Goal: Task Accomplishment & Management: Complete application form

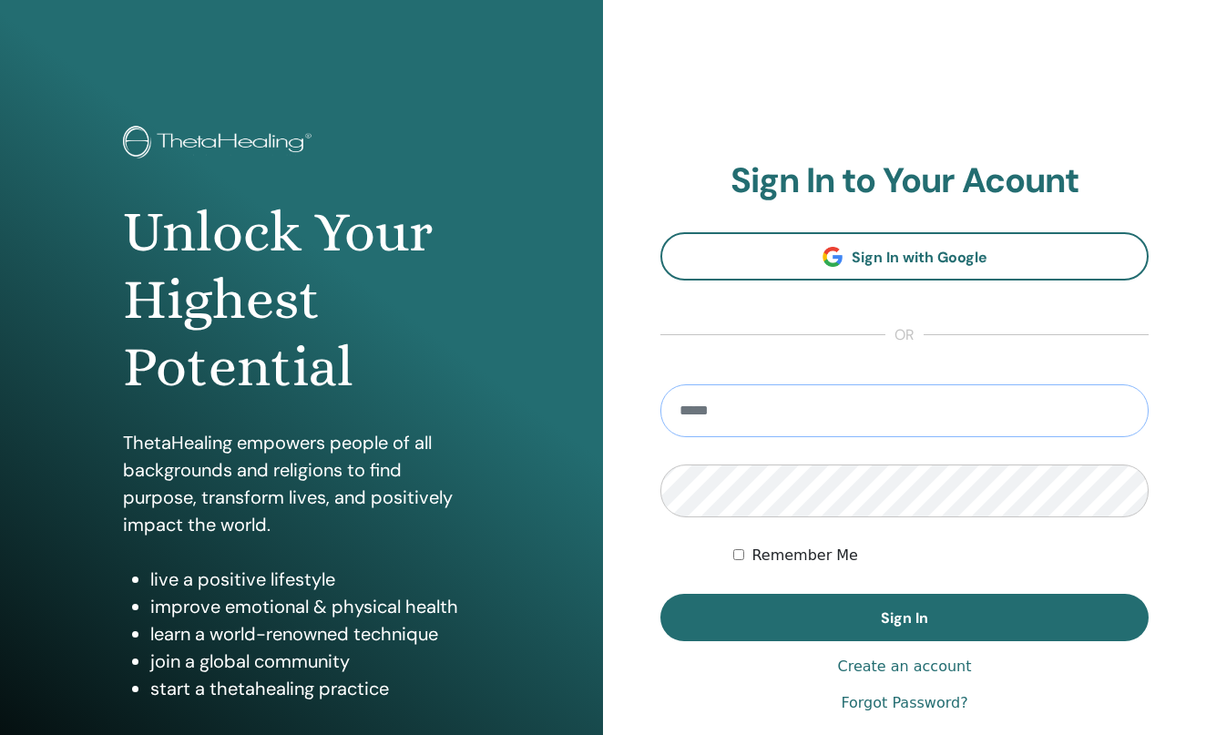
type input "**********"
click at [905, 618] on button "Sign In" at bounding box center [904, 617] width 488 height 47
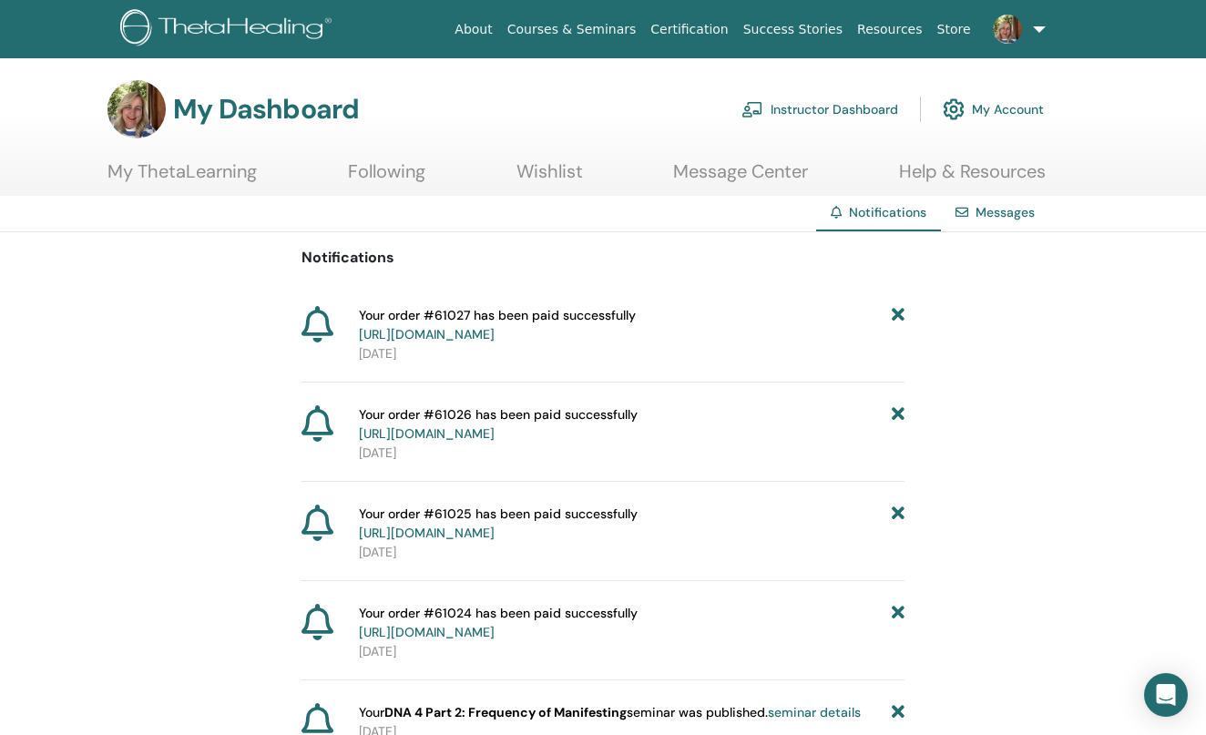
click at [830, 99] on link "Instructor Dashboard" at bounding box center [820, 109] width 157 height 40
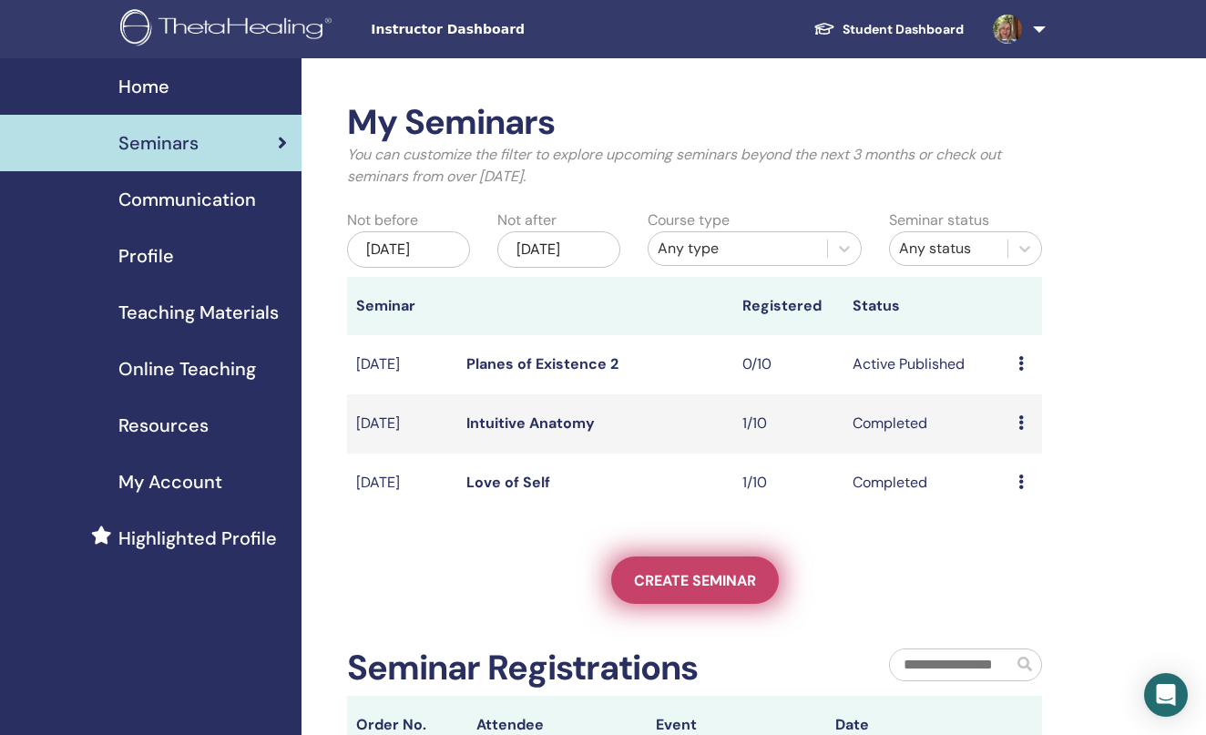
click at [681, 590] on span "Create seminar" at bounding box center [695, 580] width 122 height 19
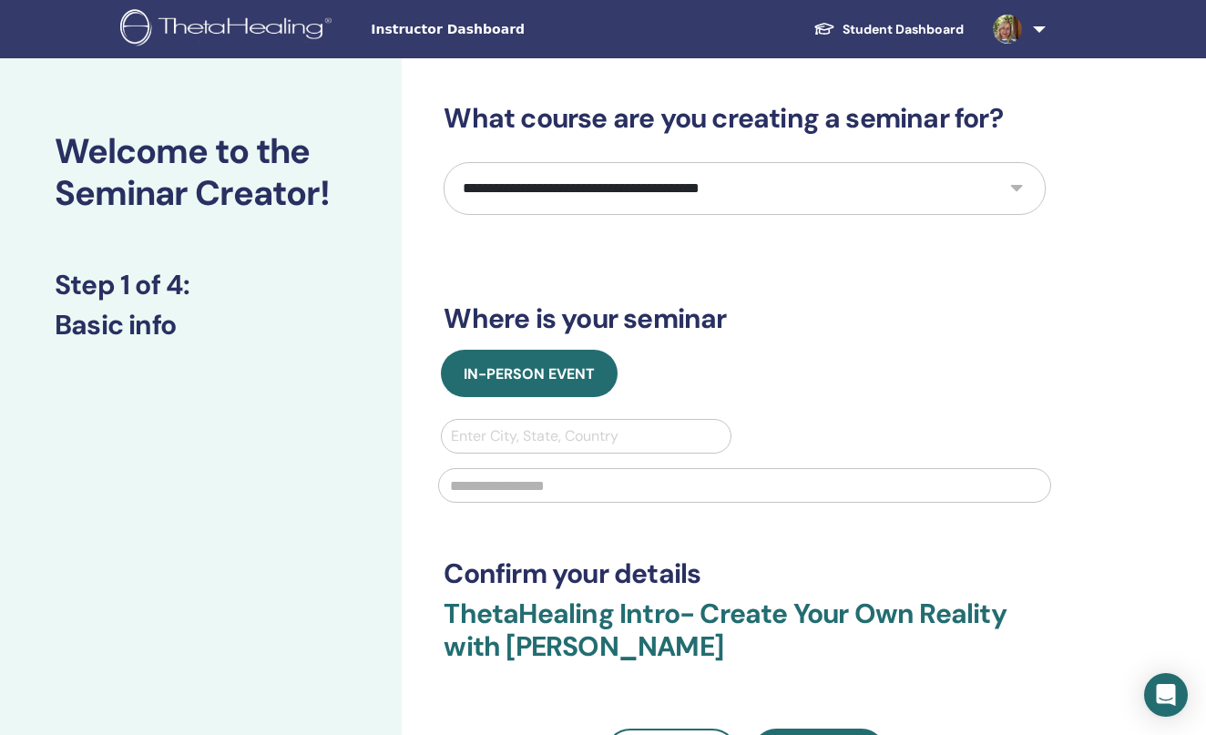
select select "*"
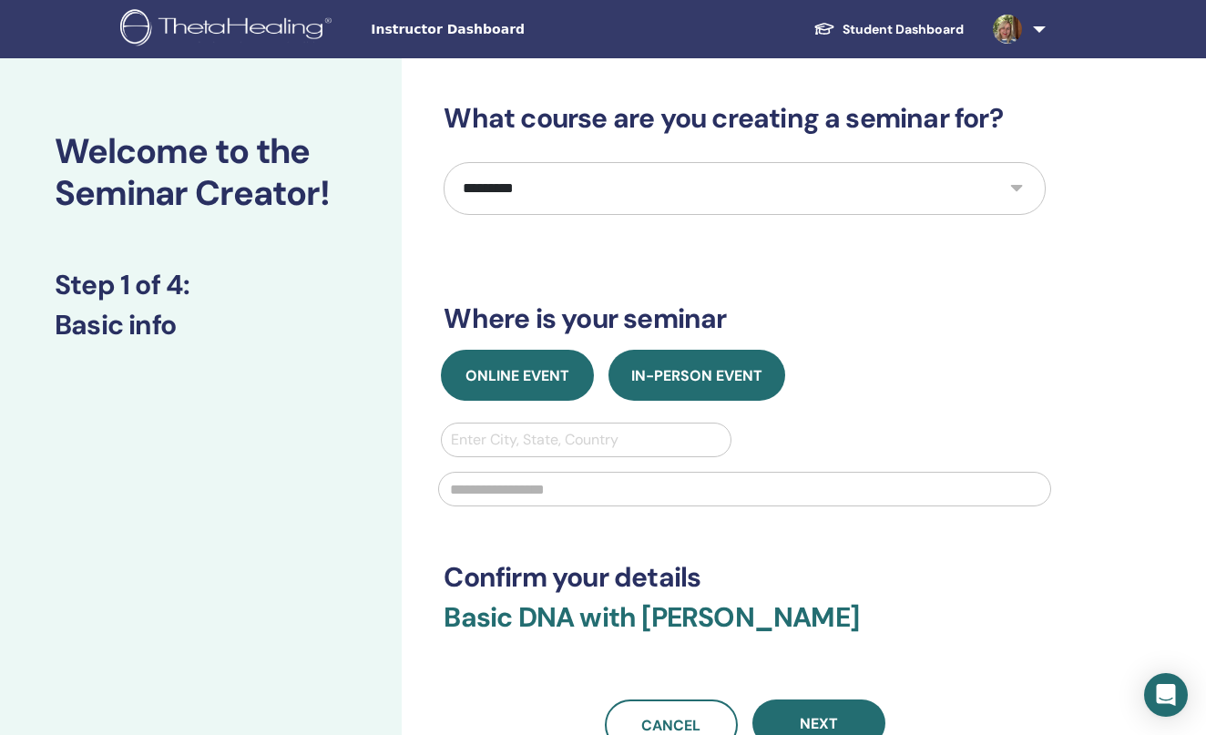
click at [500, 385] on button "Online Event" at bounding box center [517, 375] width 153 height 51
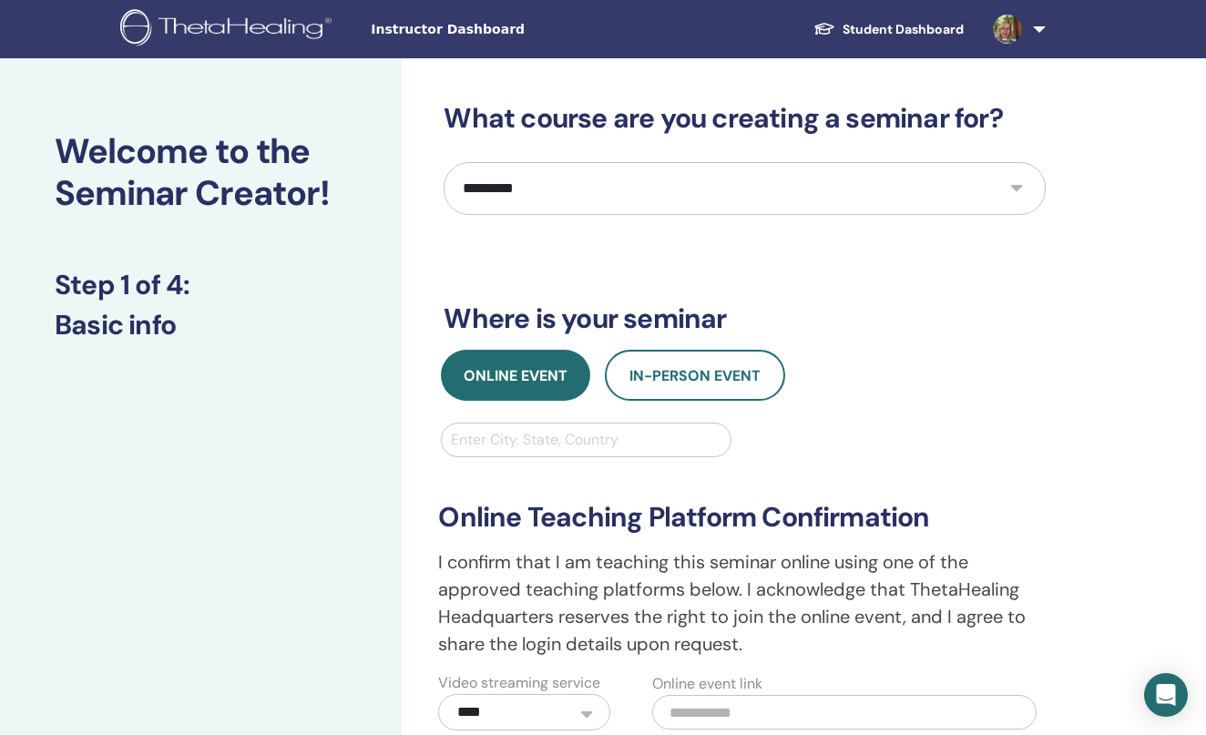
click at [510, 456] on div "Enter City, State, Country" at bounding box center [586, 440] width 290 height 35
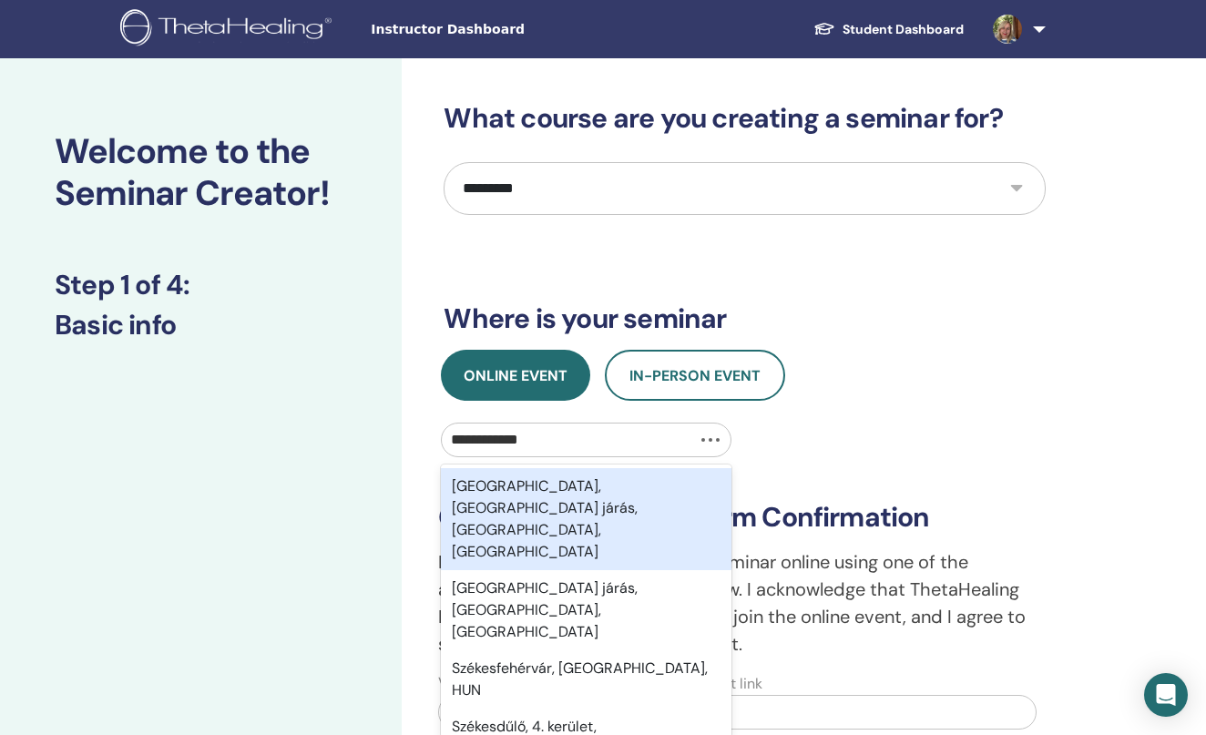
type input "**********"
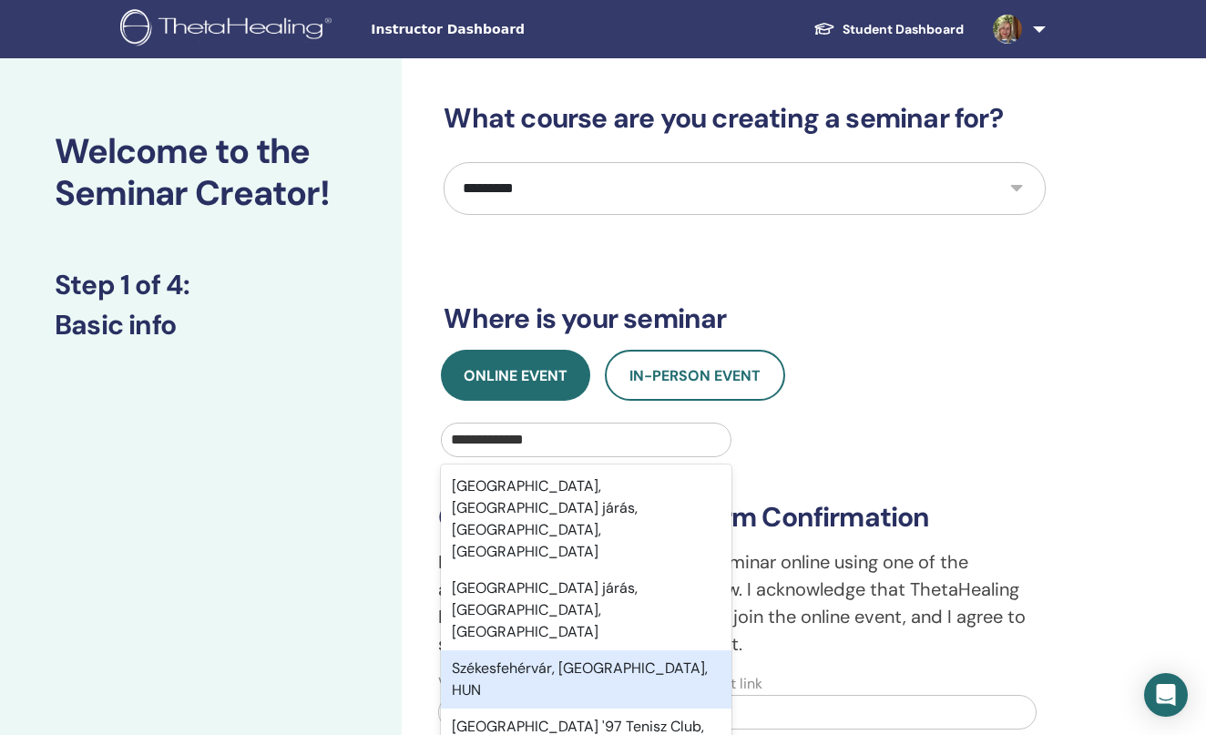
click at [511, 650] on div "Székesfehérvár, [GEOGRAPHIC_DATA], HUN" at bounding box center [586, 679] width 290 height 58
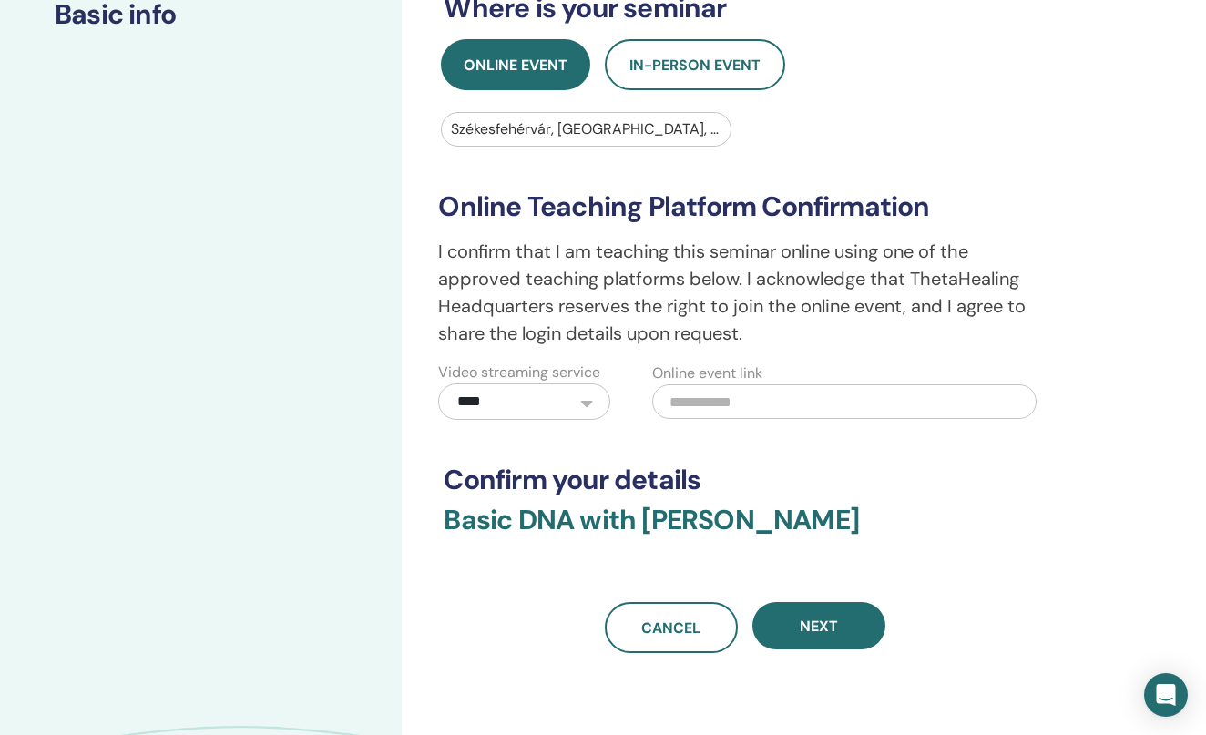
scroll to position [301, 0]
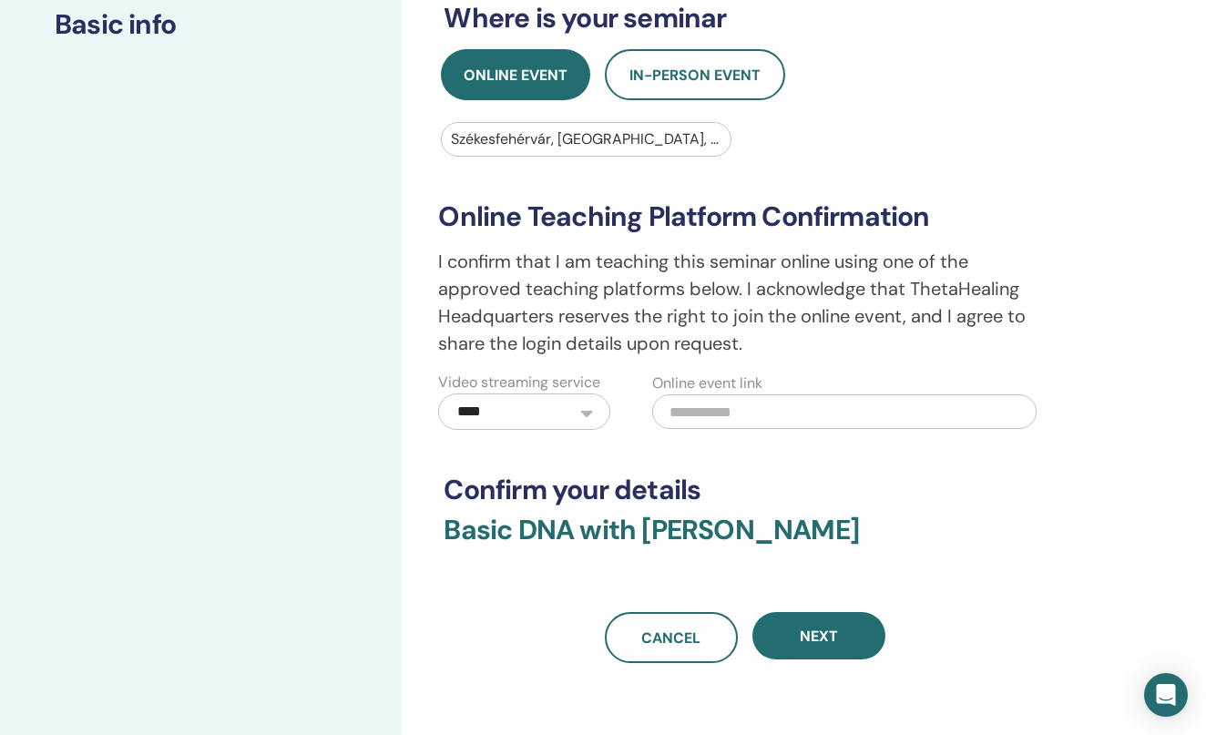
click at [702, 410] on input "text" at bounding box center [844, 411] width 384 height 35
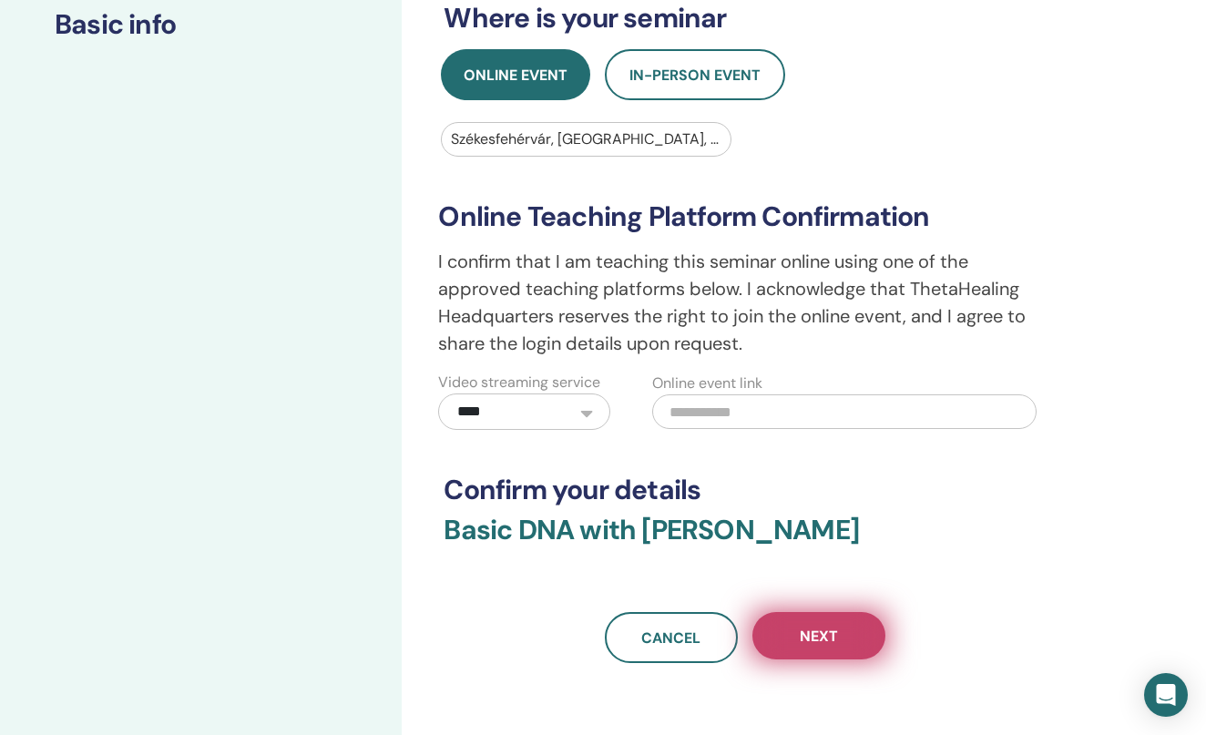
click at [810, 642] on span "Next" at bounding box center [819, 636] width 38 height 19
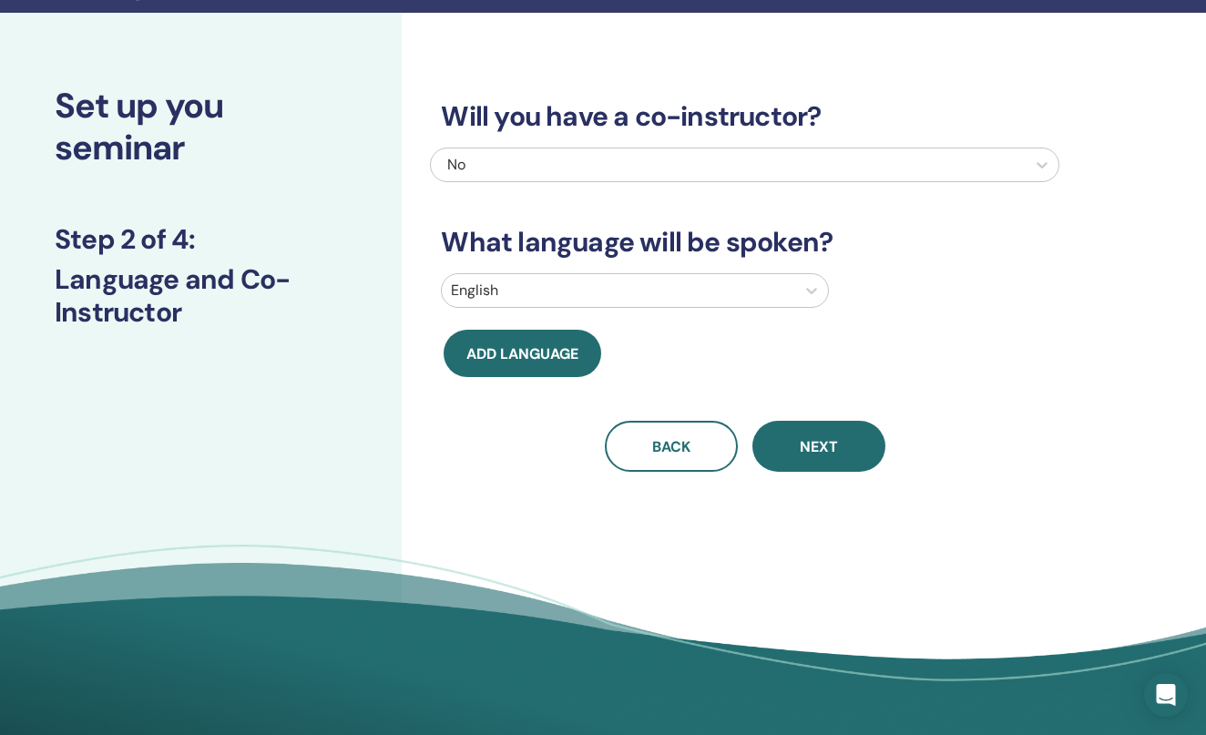
scroll to position [54, 0]
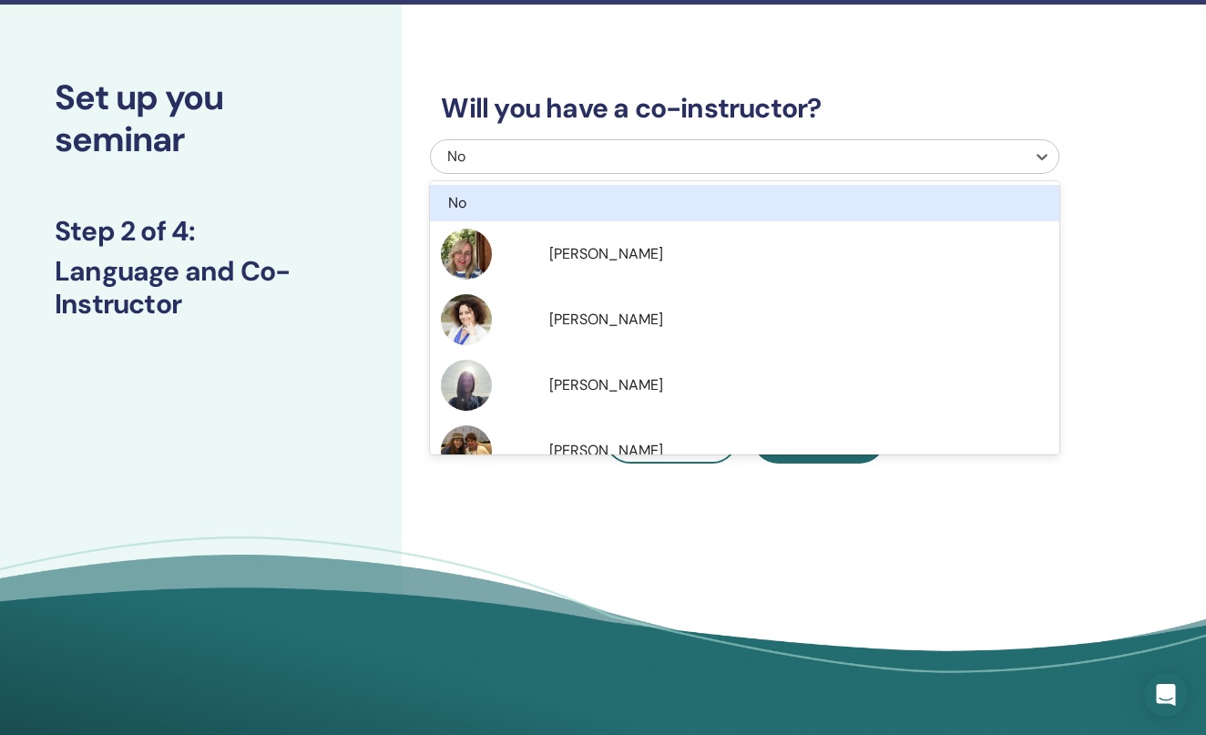
click at [694, 153] on div "No" at bounding box center [683, 157] width 473 height 22
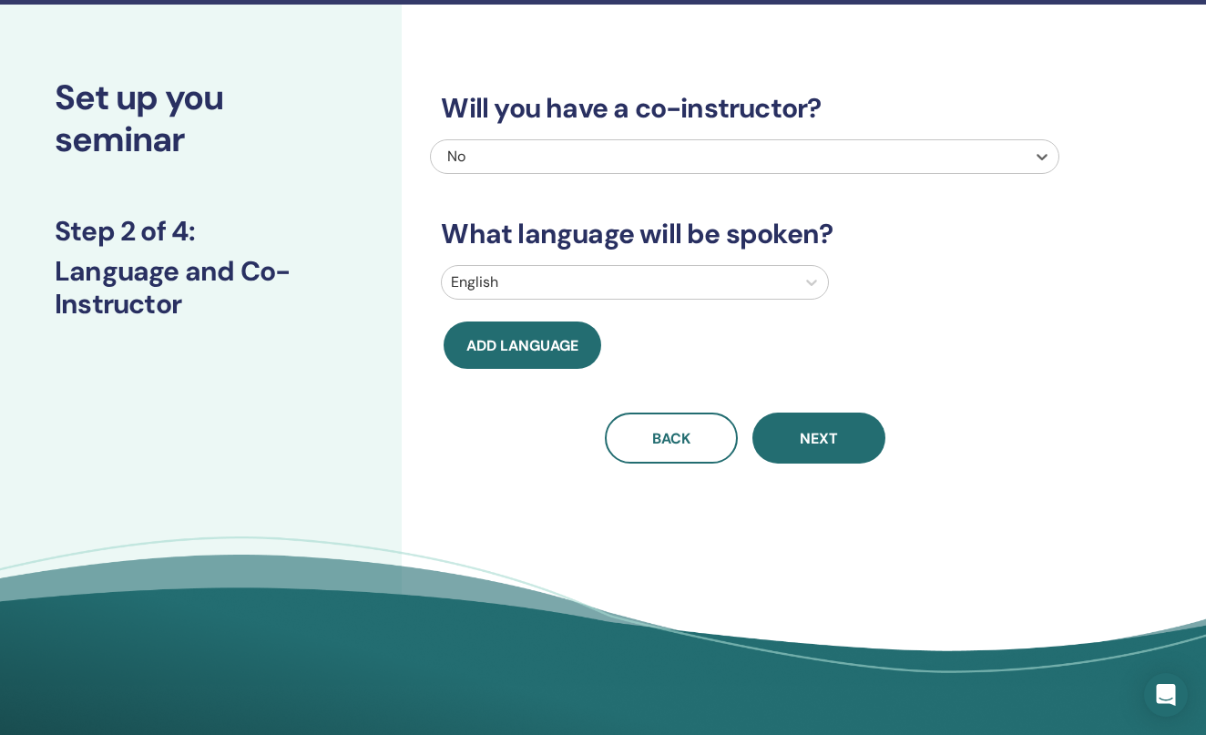
click at [694, 153] on div "No" at bounding box center [683, 157] width 473 height 22
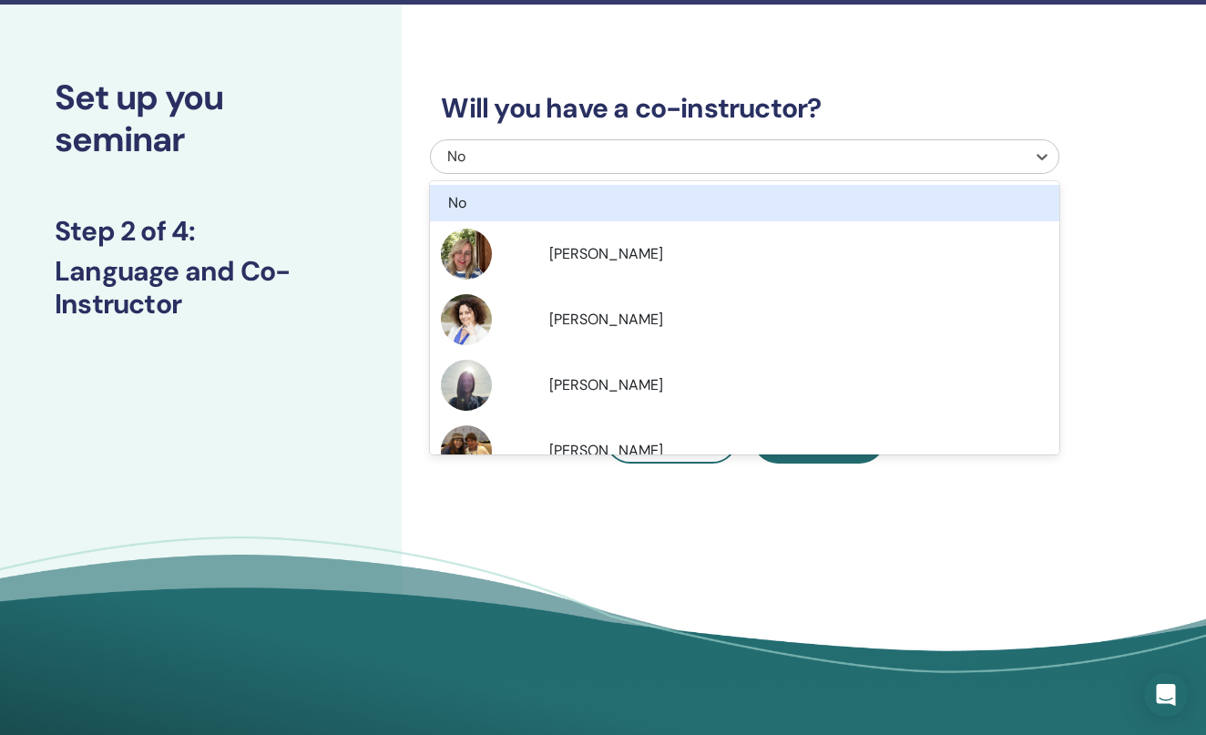
click at [694, 153] on div "No" at bounding box center [683, 157] width 473 height 22
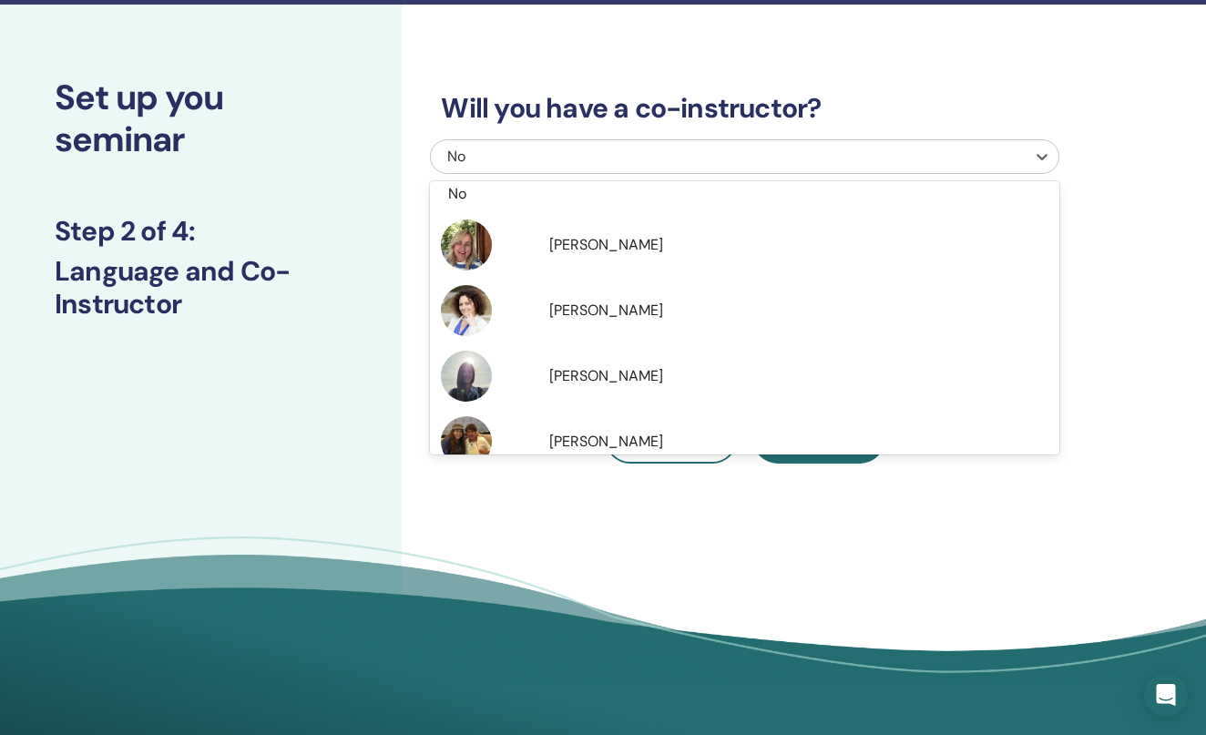
scroll to position [0, 0]
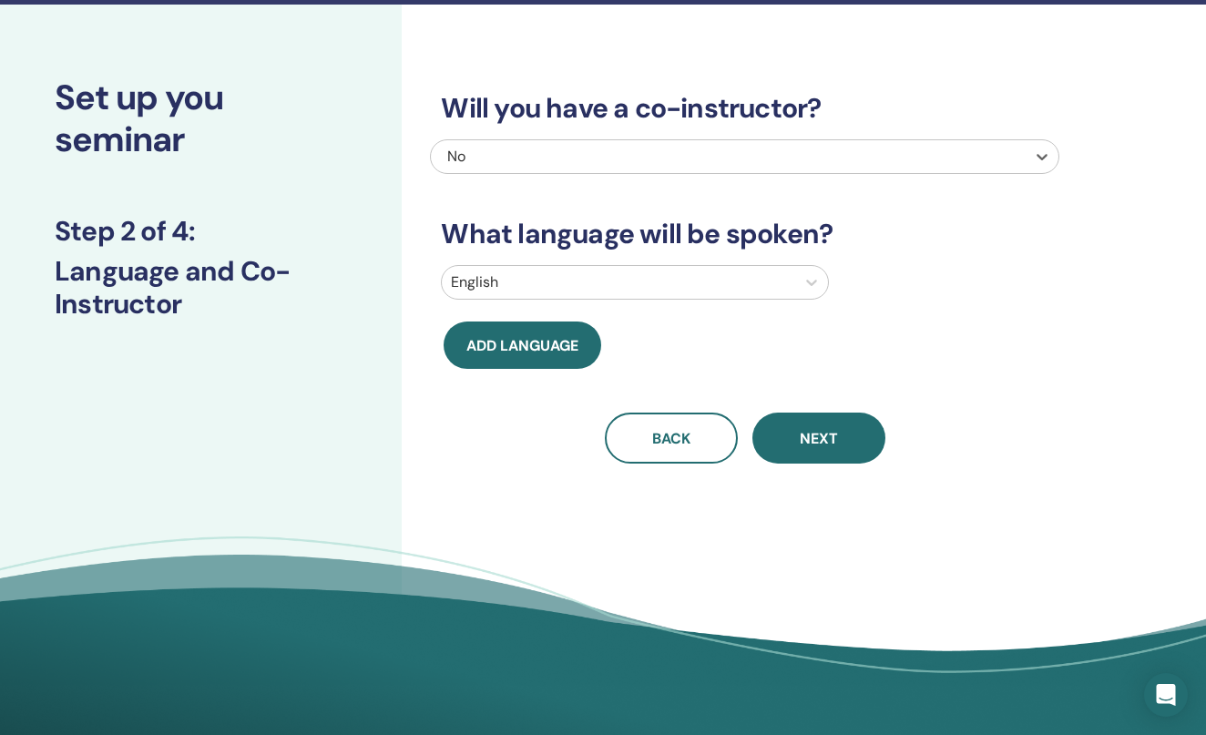
click at [656, 141] on div "No" at bounding box center [728, 156] width 595 height 33
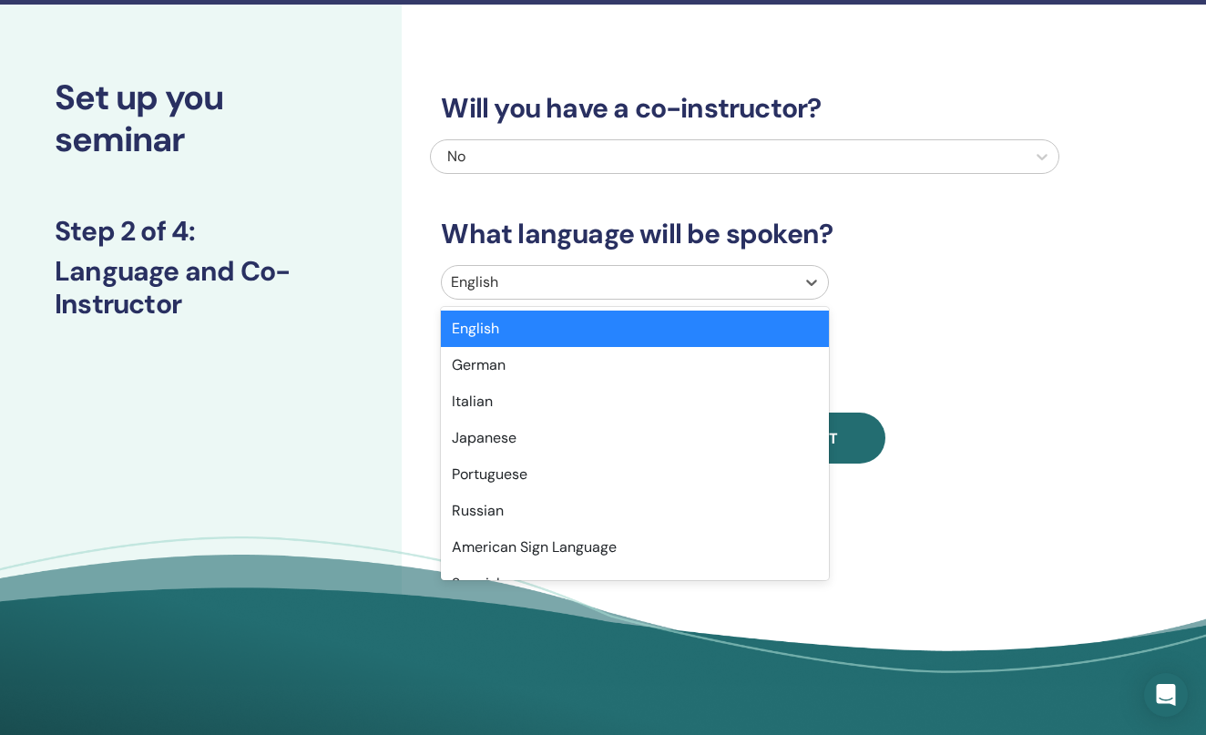
click at [617, 275] on div at bounding box center [618, 283] width 334 height 26
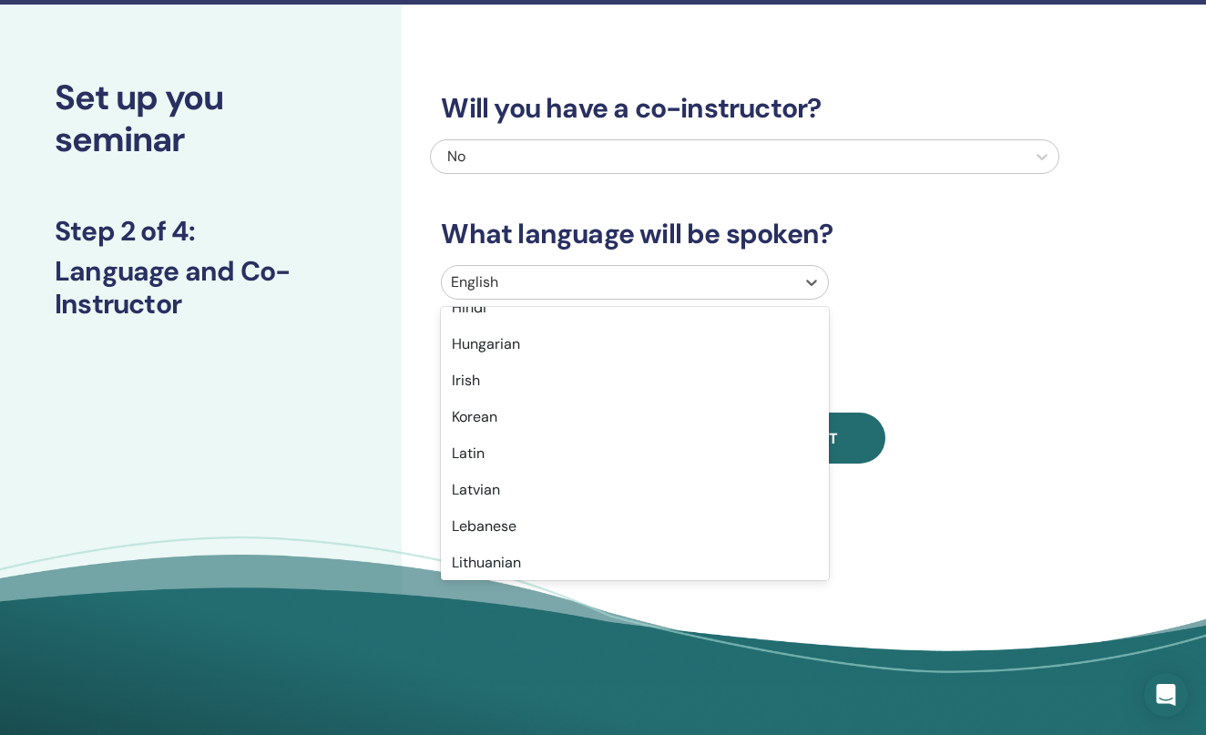
scroll to position [805, 0]
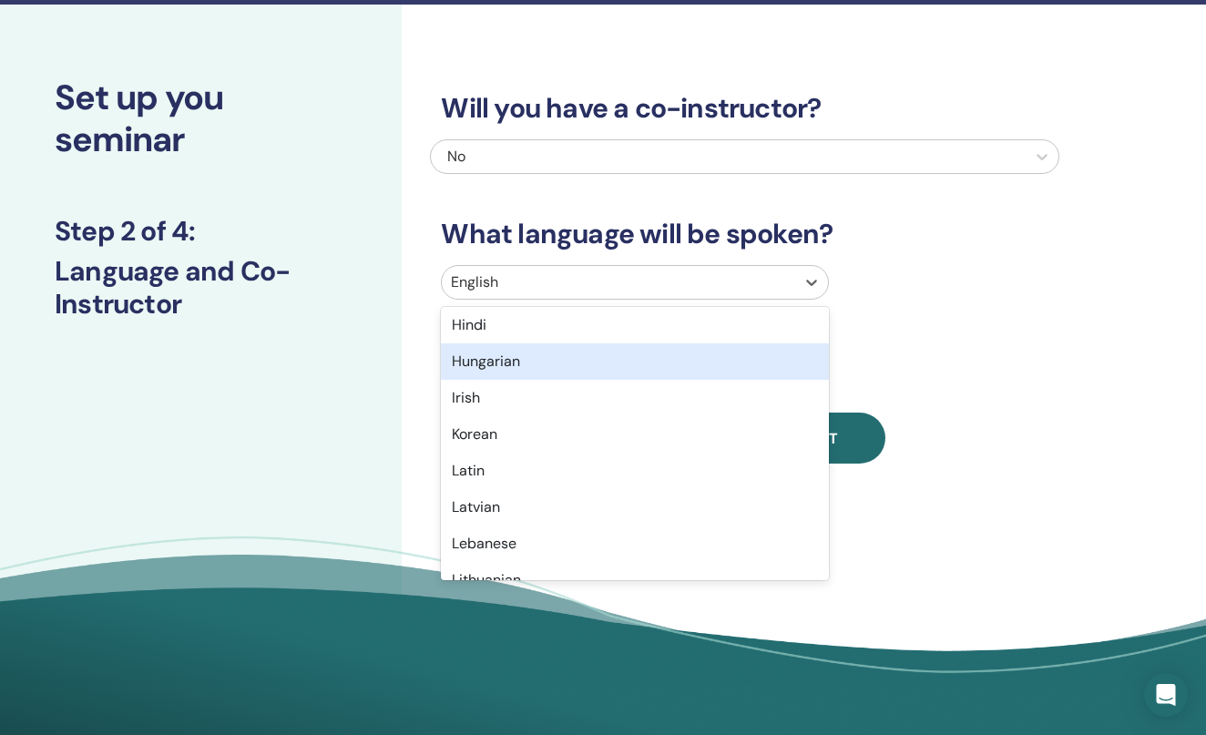
click at [551, 359] on div "Hungarian" at bounding box center [634, 361] width 387 height 36
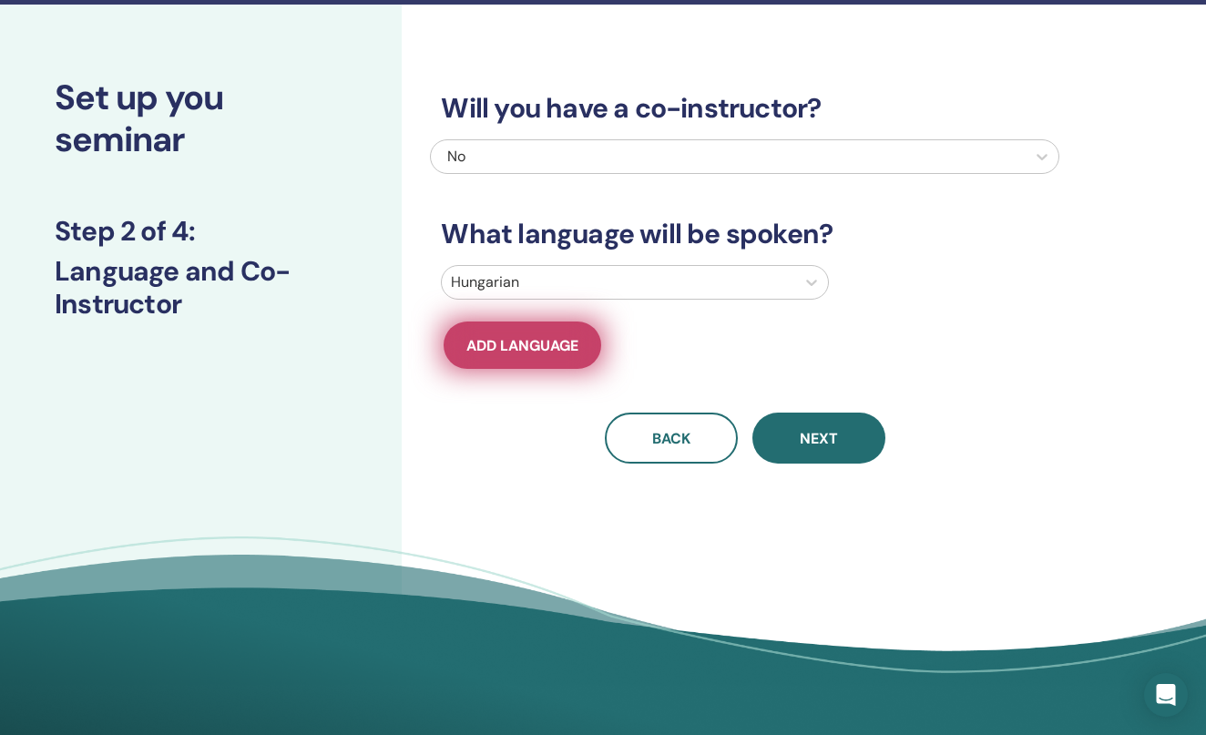
click at [545, 359] on button "Add language" at bounding box center [523, 345] width 158 height 47
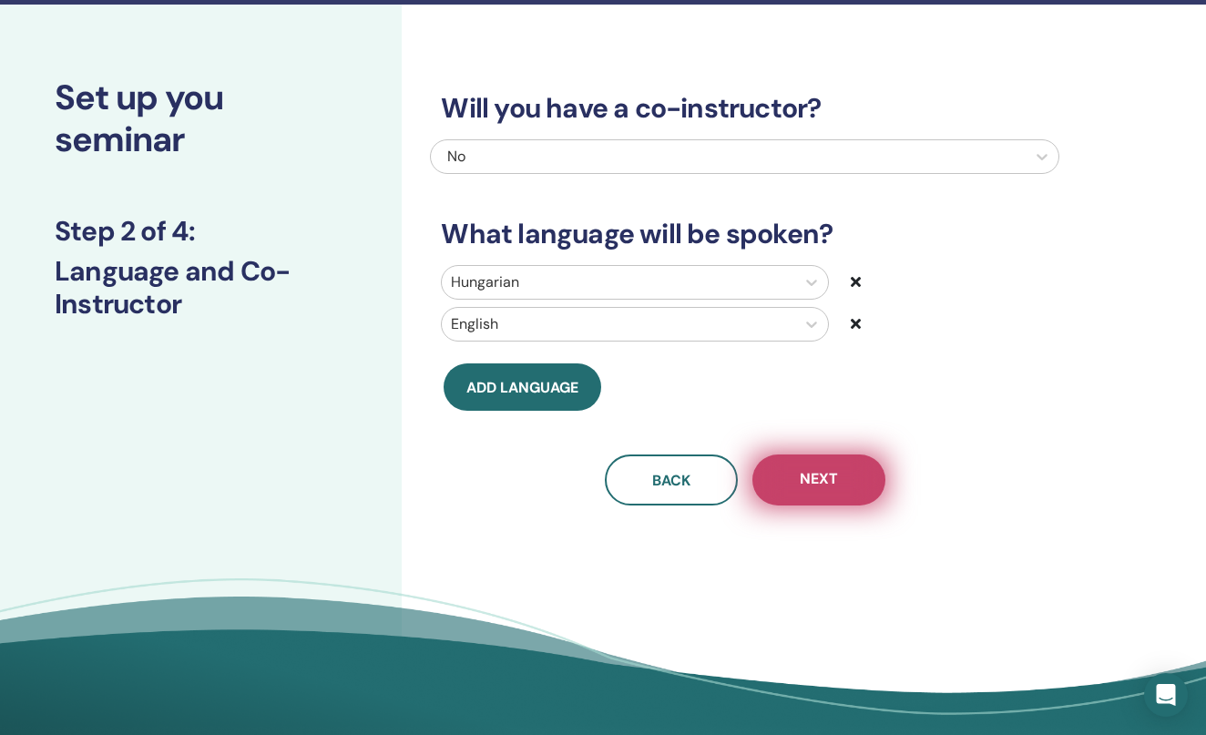
click at [801, 461] on button "Next" at bounding box center [818, 480] width 133 height 51
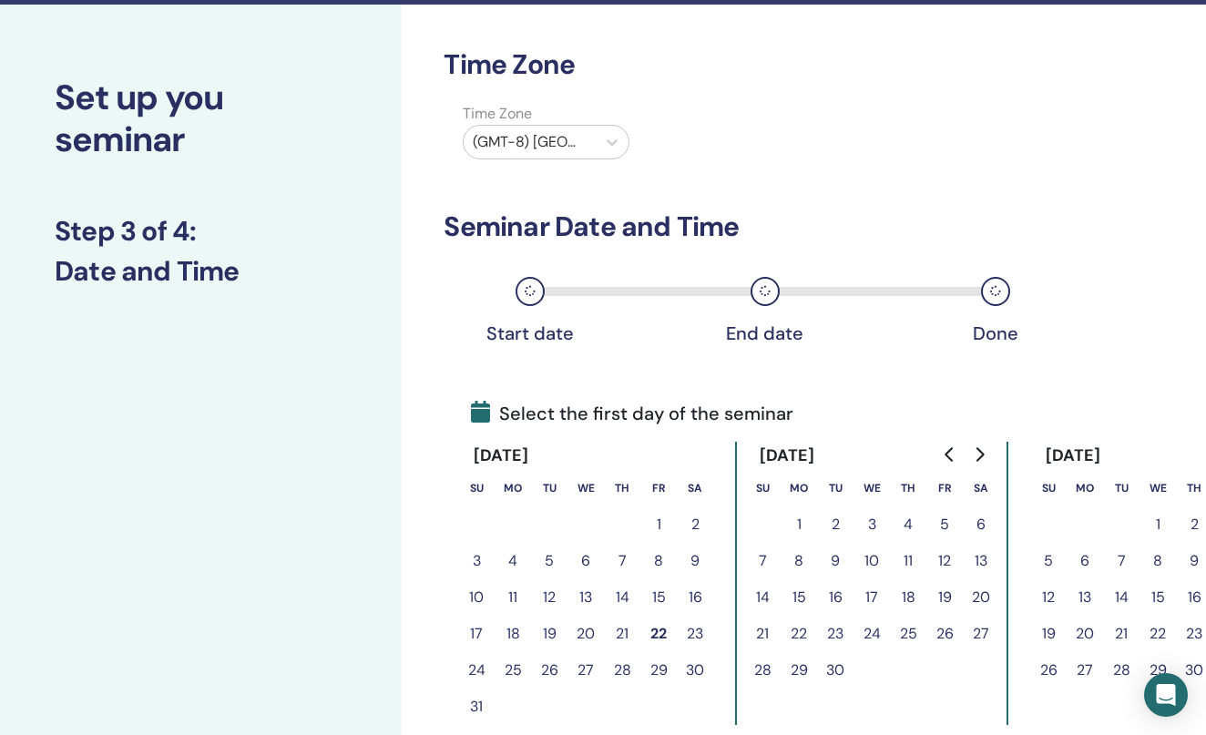
click at [588, 133] on div "(GMT-8) US/Alaska" at bounding box center [529, 142] width 131 height 33
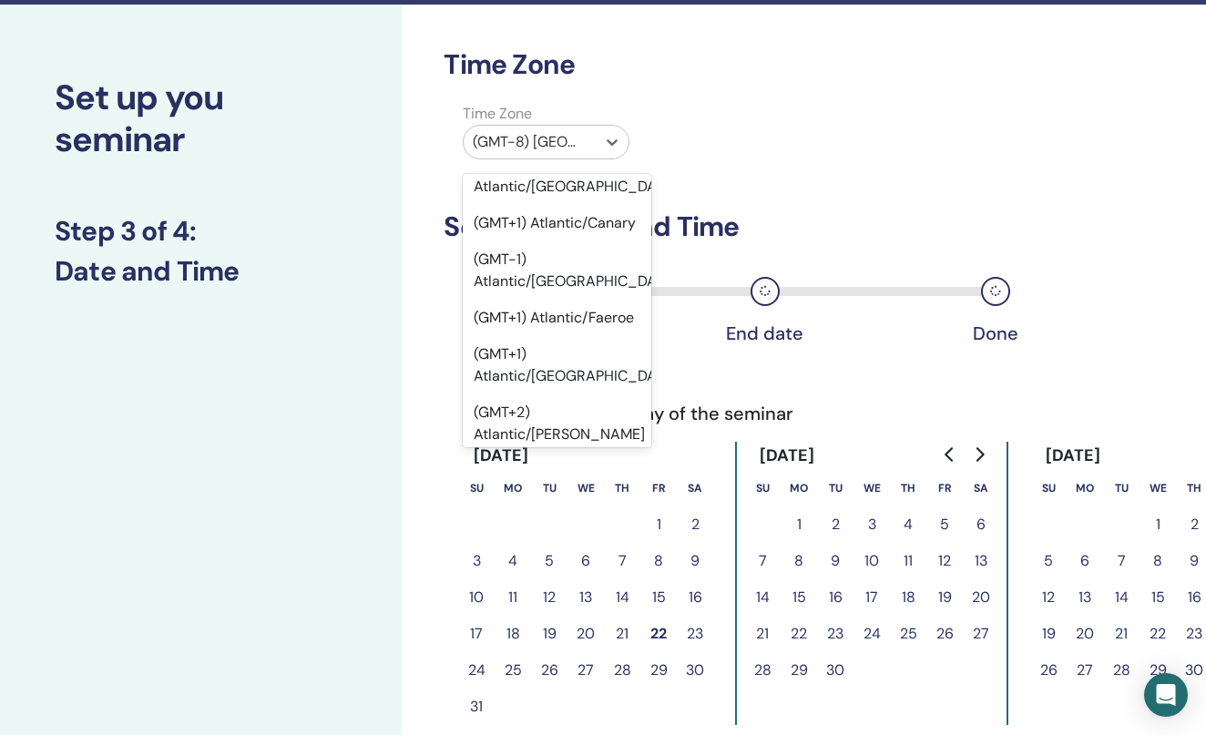
scroll to position [21684, 0]
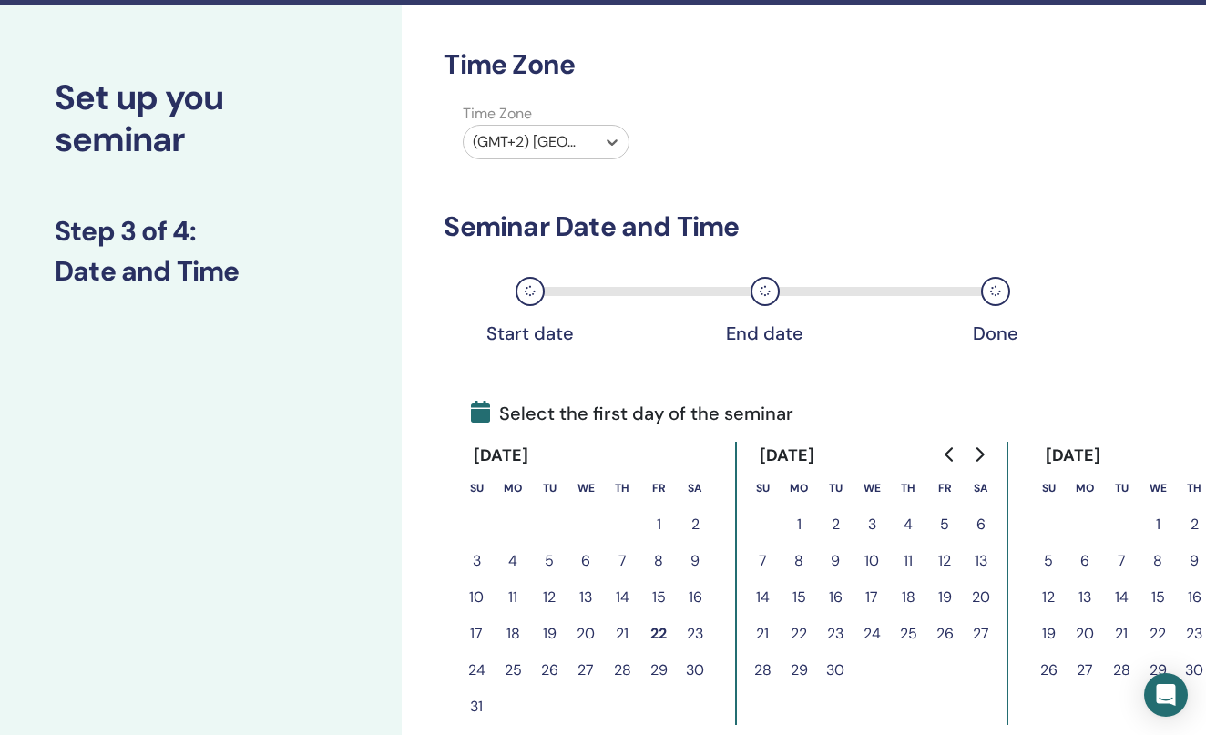
scroll to position [142, 0]
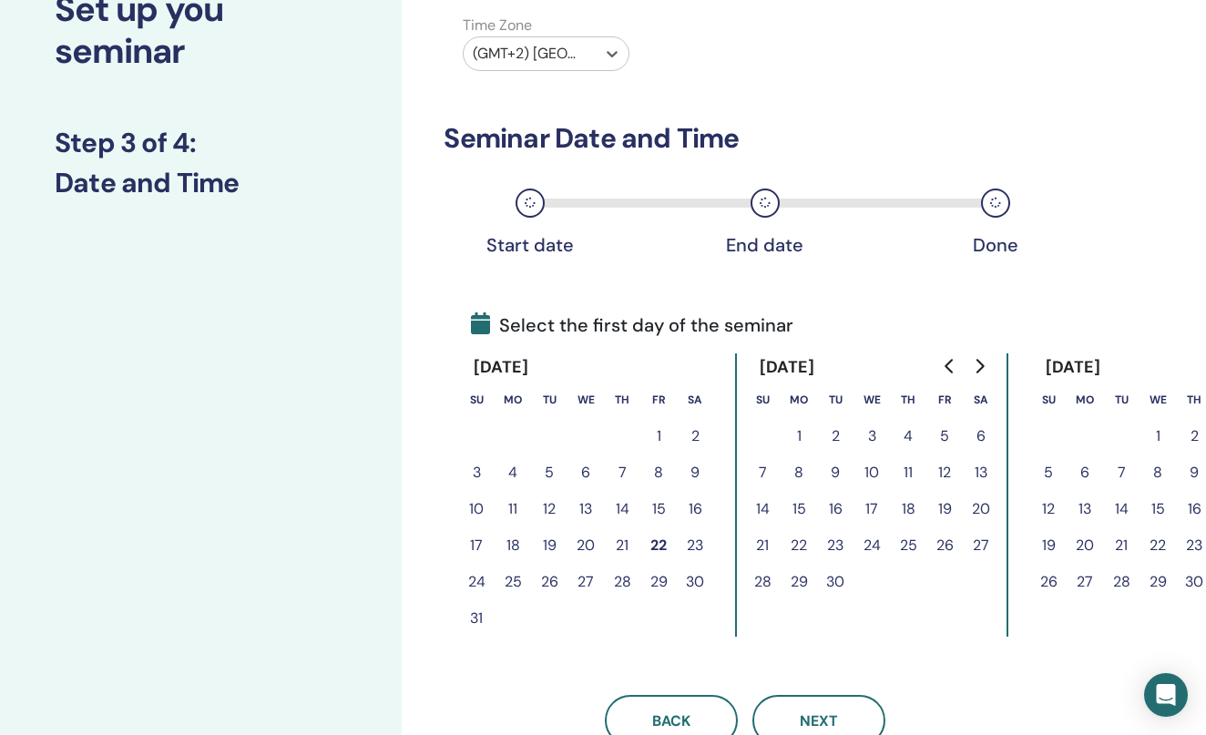
click at [978, 363] on icon "Go to next month" at bounding box center [979, 366] width 15 height 15
click at [981, 513] on button "18" at bounding box center [981, 509] width 36 height 36
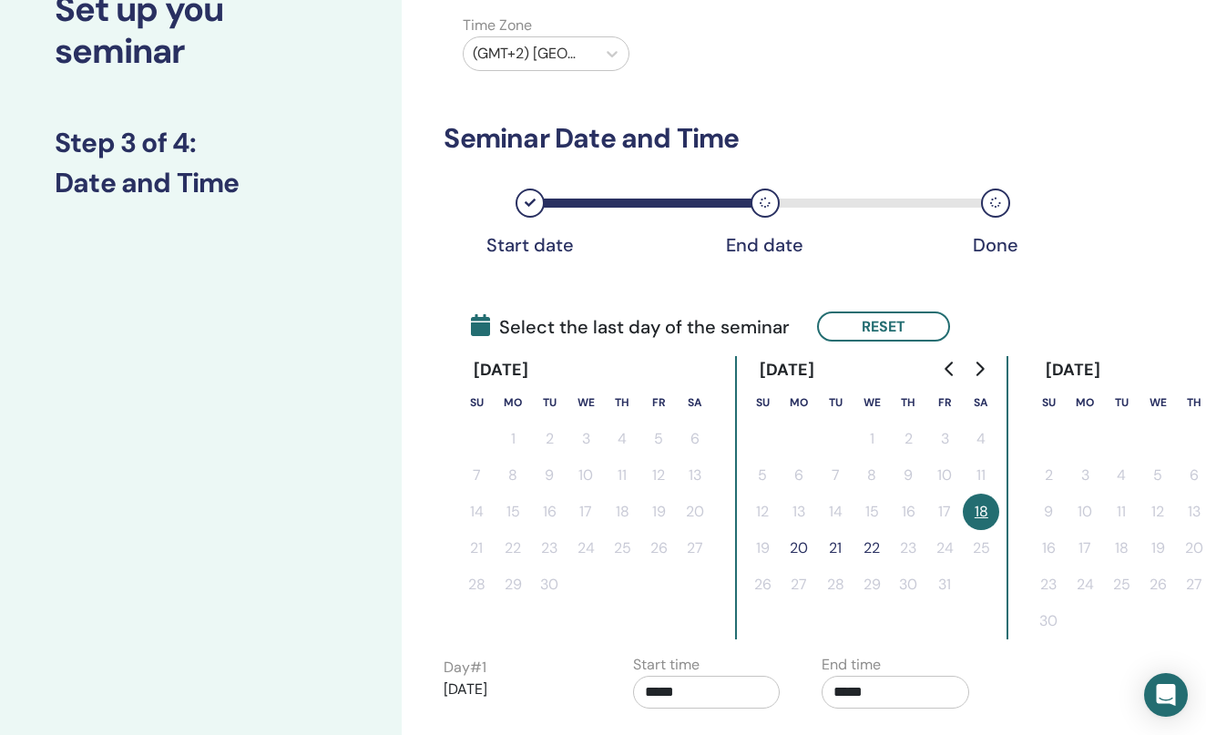
click at [794, 550] on button "20" at bounding box center [799, 548] width 36 height 36
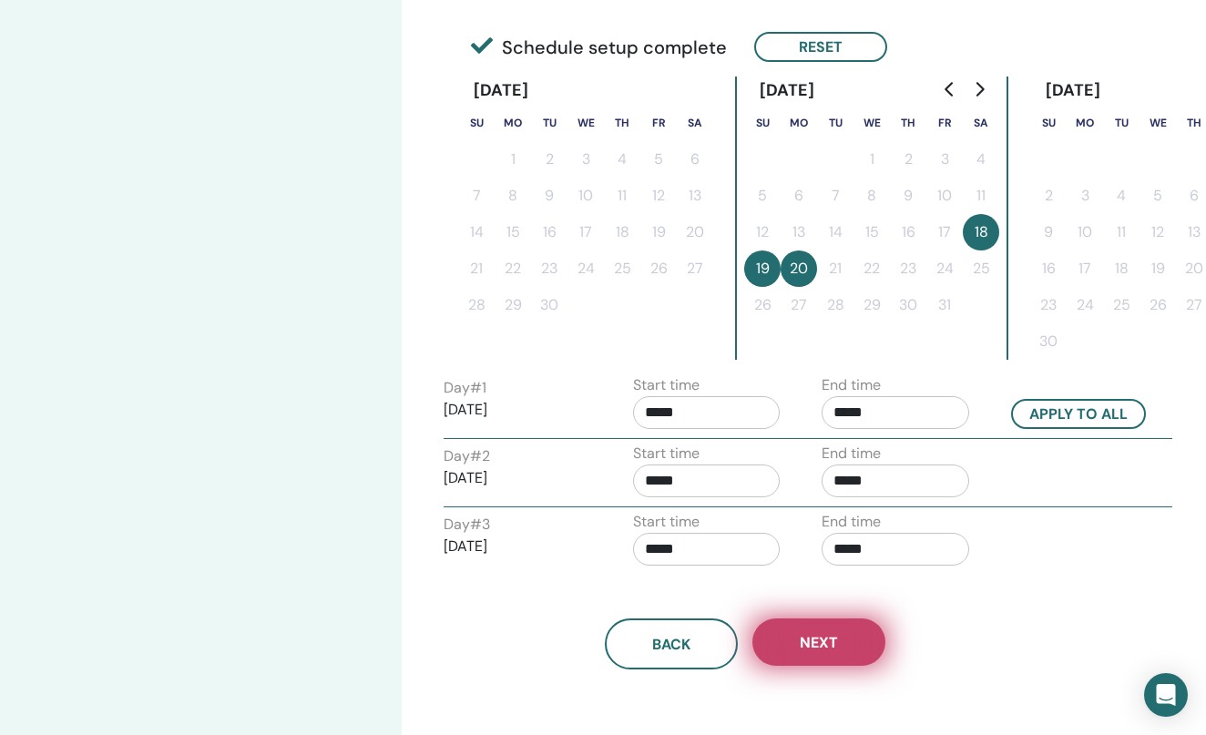
scroll to position [423, 0]
click at [804, 648] on span "Next" at bounding box center [819, 641] width 38 height 19
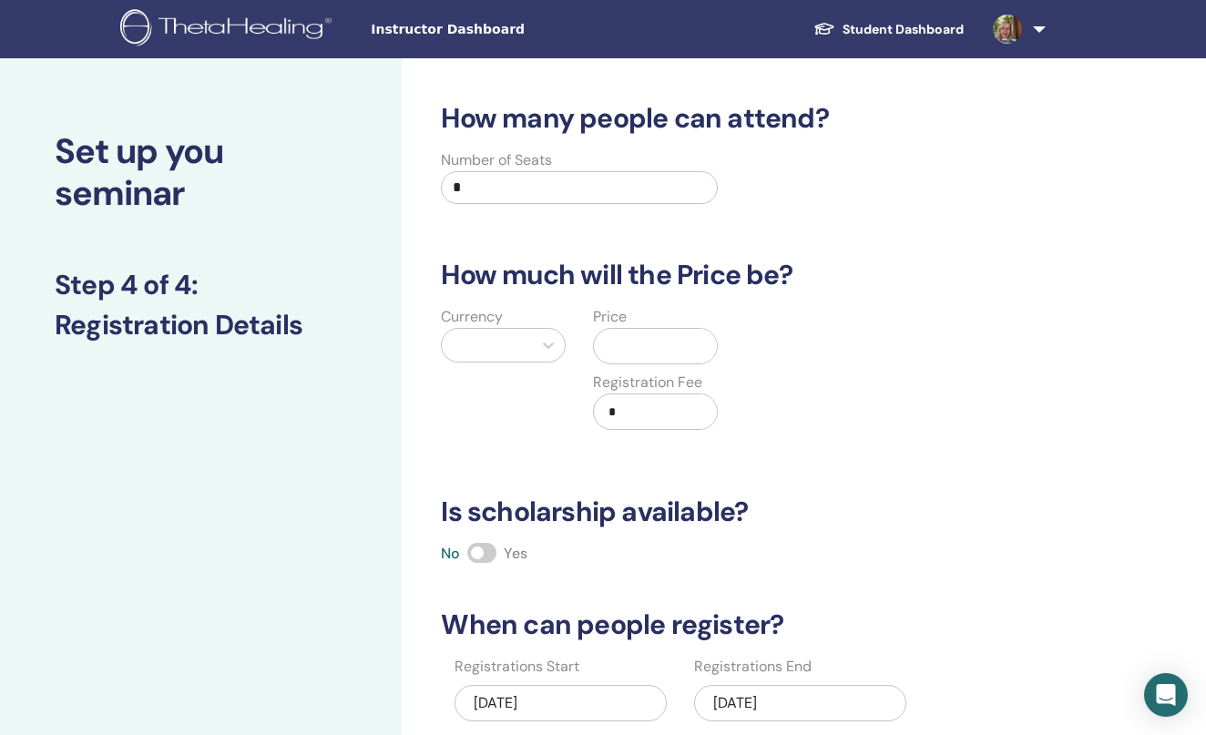
scroll to position [0, 0]
click at [606, 201] on input "*" at bounding box center [579, 187] width 276 height 33
type input "**"
click at [534, 350] on div at bounding box center [548, 345] width 33 height 33
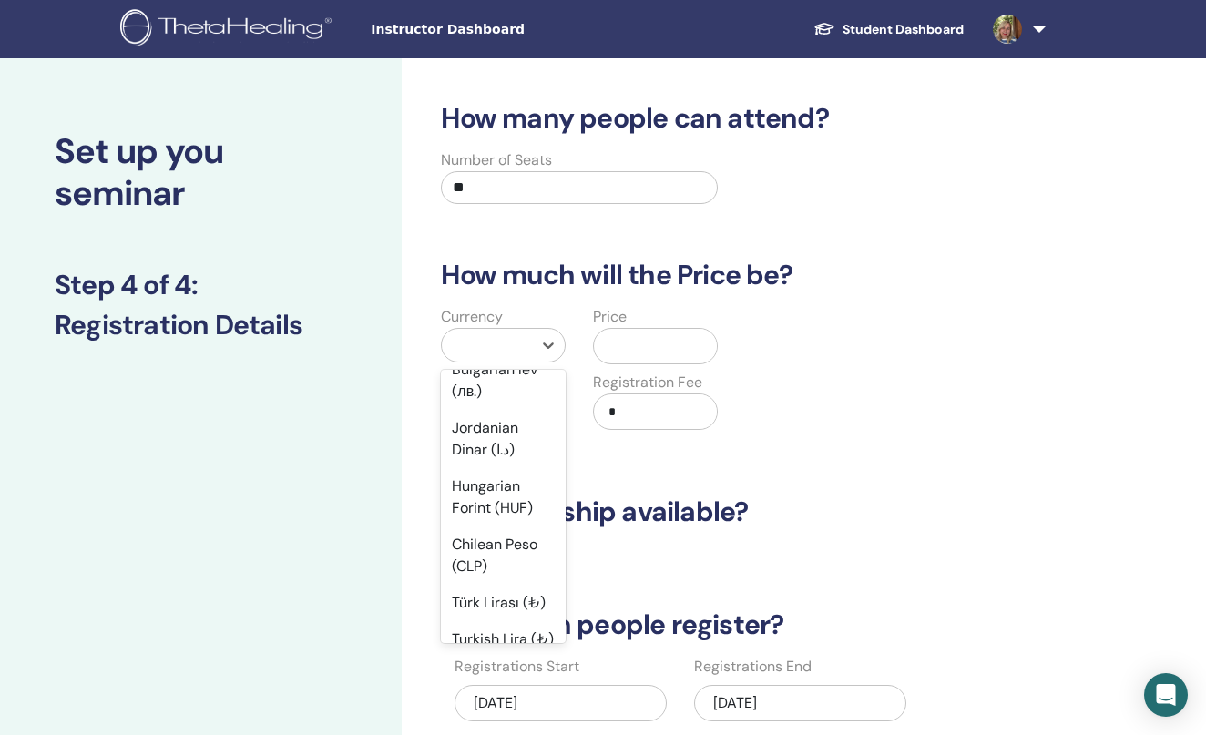
scroll to position [1397, 0]
click at [514, 470] on div "Hungarian Forint (HUF)" at bounding box center [503, 499] width 125 height 58
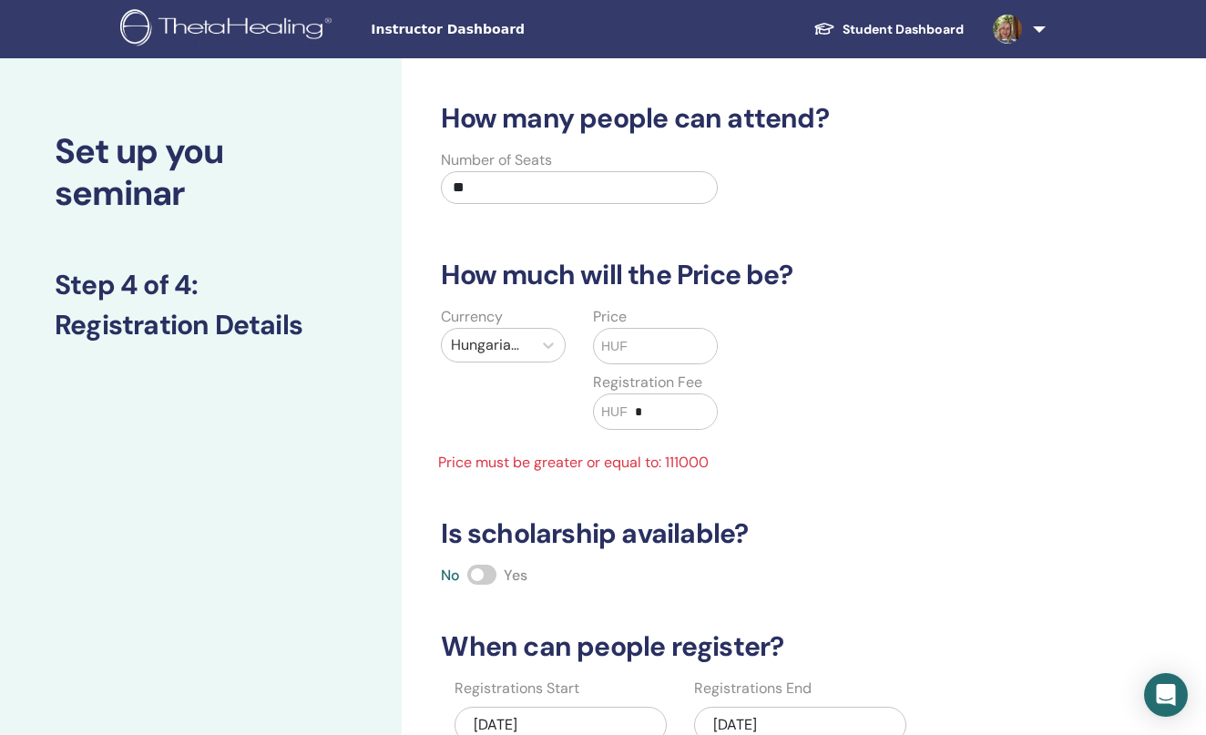
click at [636, 344] on input "text" at bounding box center [672, 346] width 89 height 35
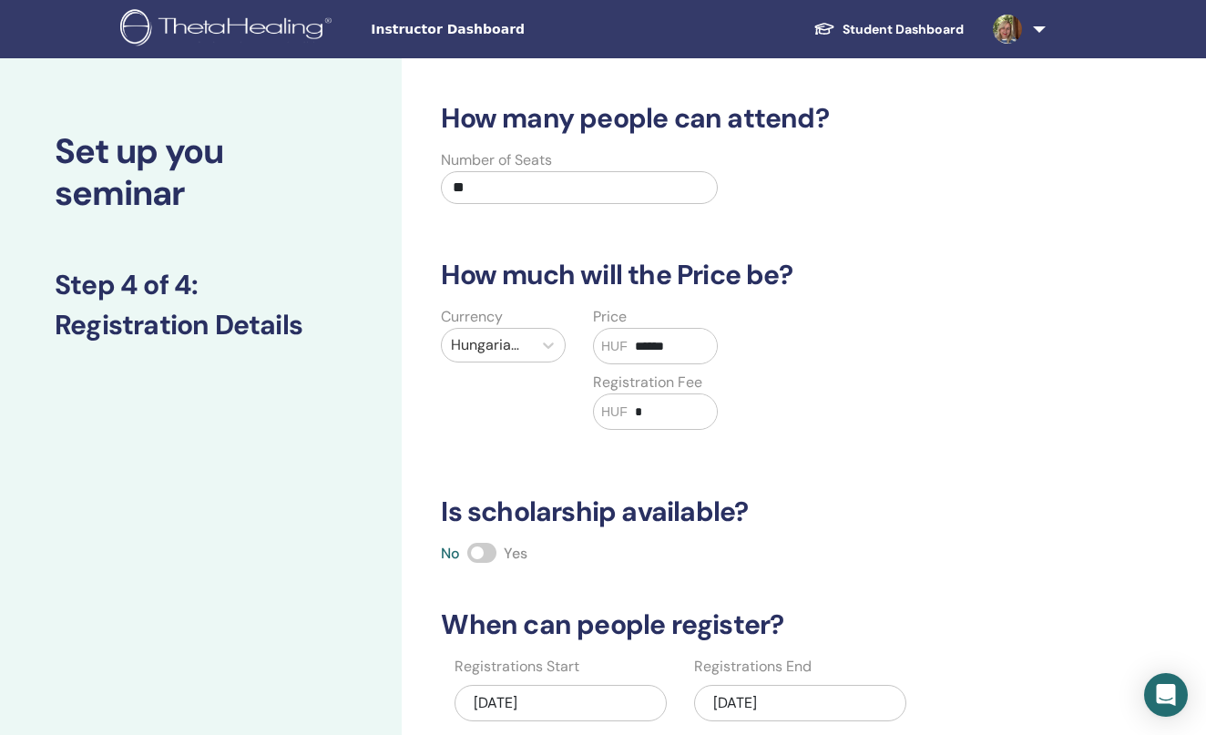
type input "******"
click at [639, 404] on input "*" at bounding box center [672, 411] width 89 height 35
type input "*****"
click at [769, 451] on div "Currency Hungarian Forint (HUF) Price HUF ****** Registration Fee HUF *****" at bounding box center [730, 379] width 629 height 146
click at [476, 546] on span at bounding box center [481, 553] width 29 height 20
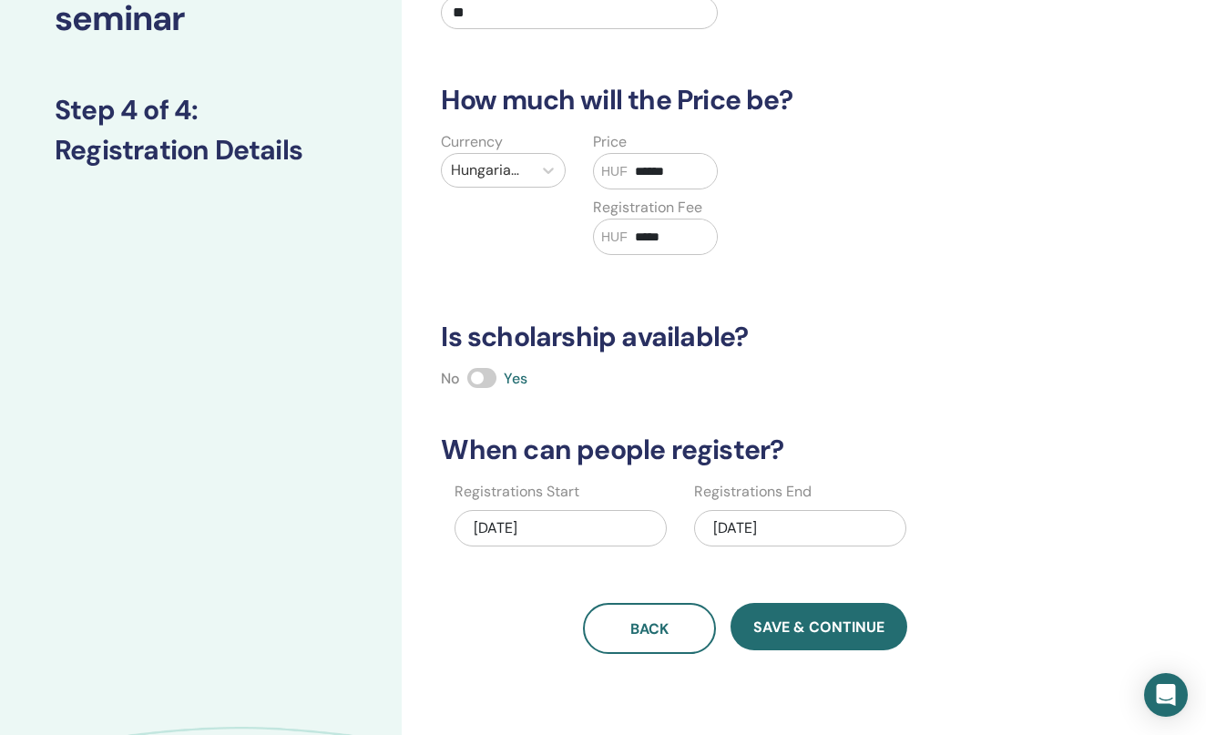
scroll to position [204, 0]
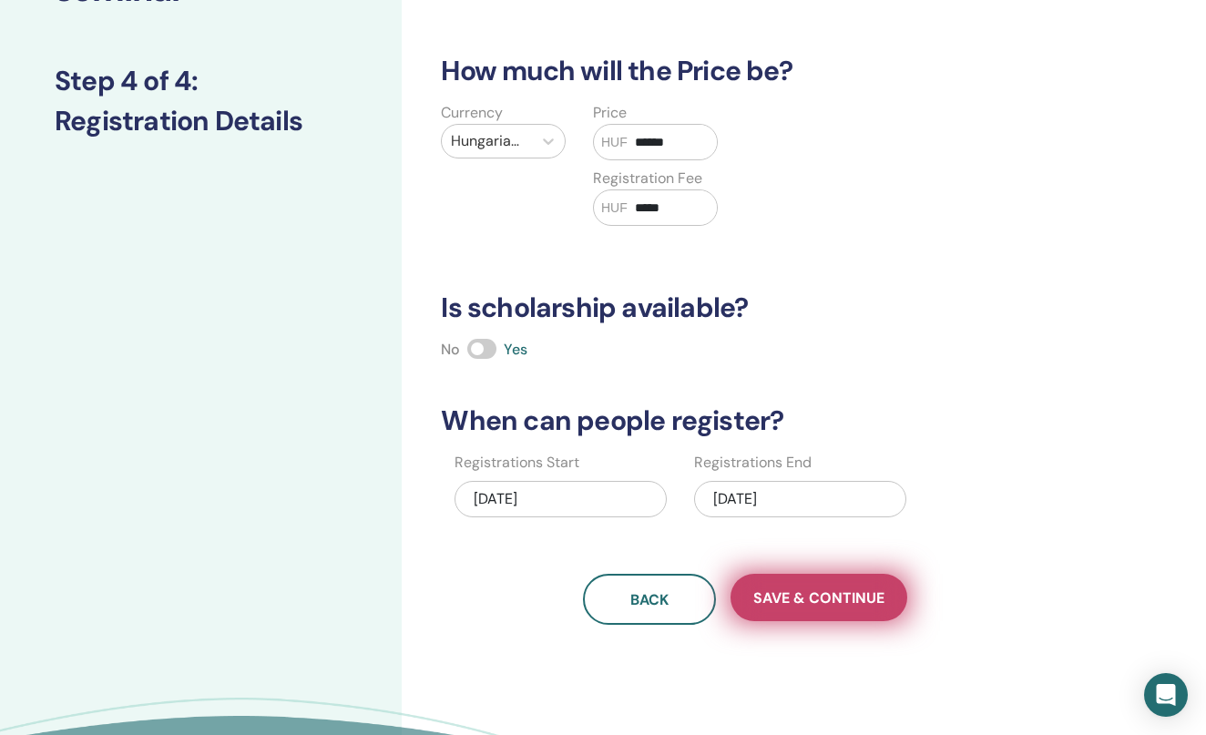
click at [812, 601] on span "Save & Continue" at bounding box center [818, 597] width 131 height 19
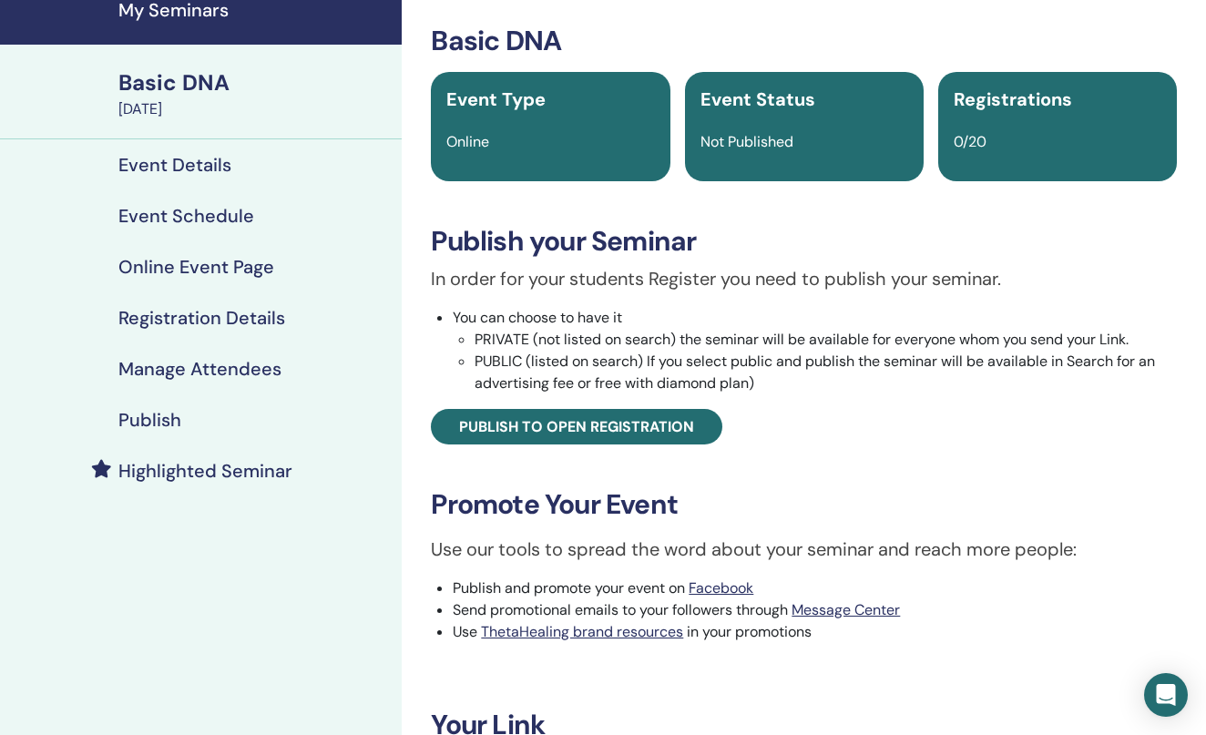
scroll to position [73, 0]
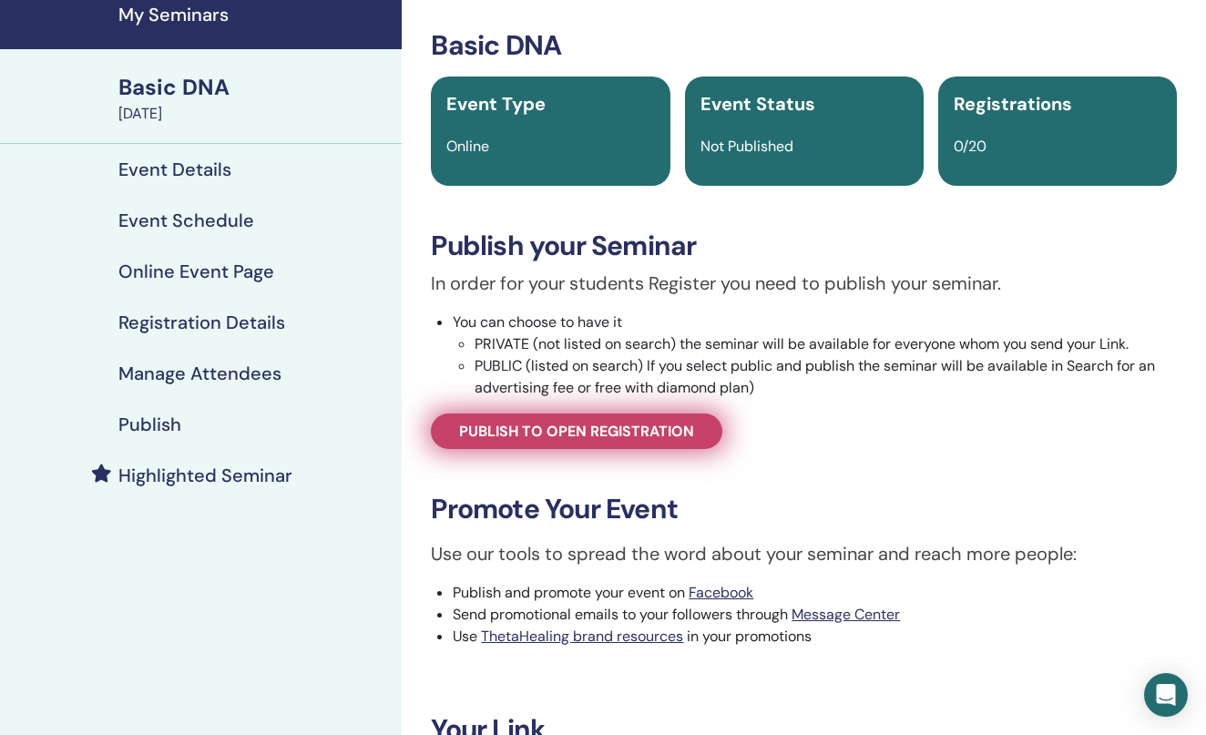
click at [609, 431] on span "Publish to open registration" at bounding box center [576, 431] width 235 height 19
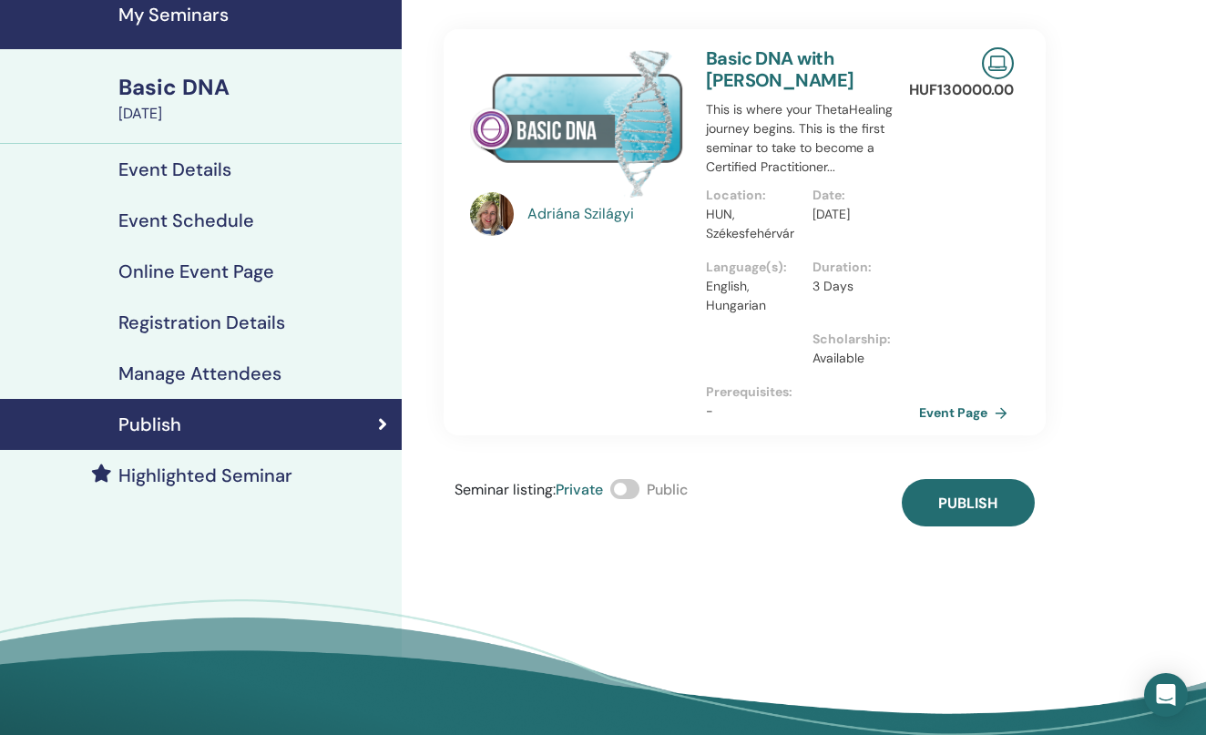
click at [640, 486] on span at bounding box center [624, 489] width 29 height 20
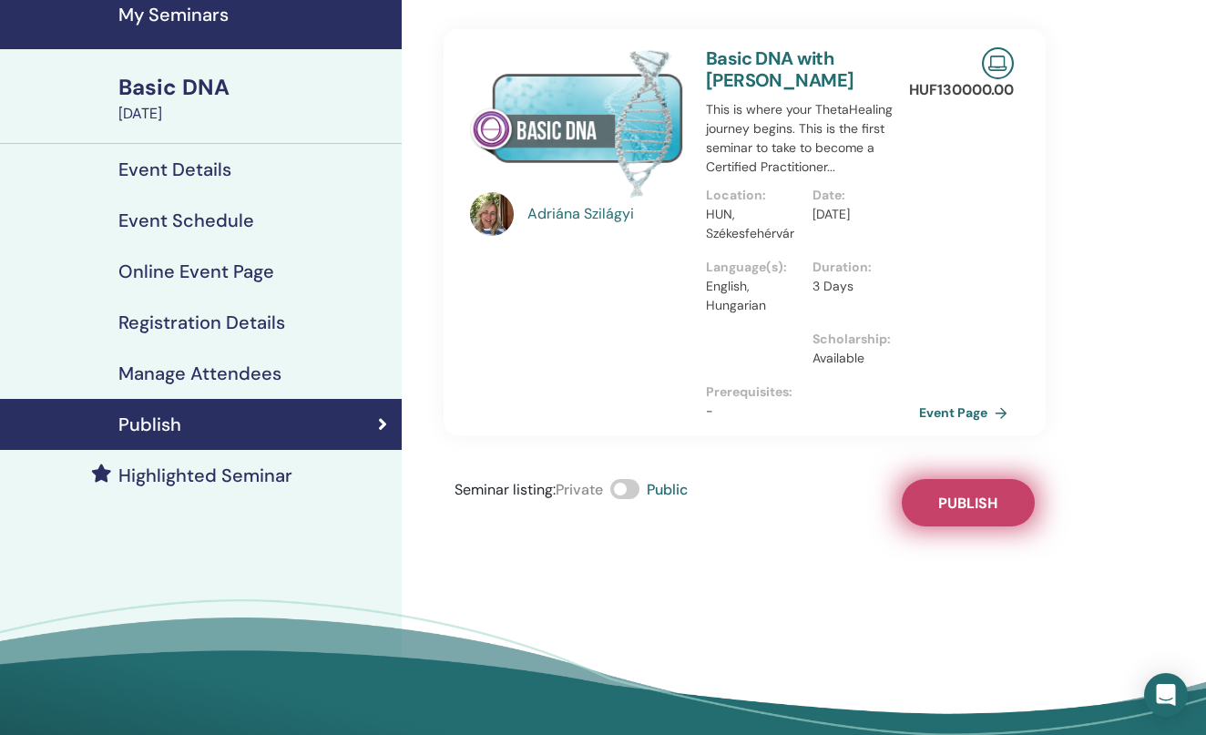
click at [973, 517] on button "Publish" at bounding box center [968, 502] width 133 height 47
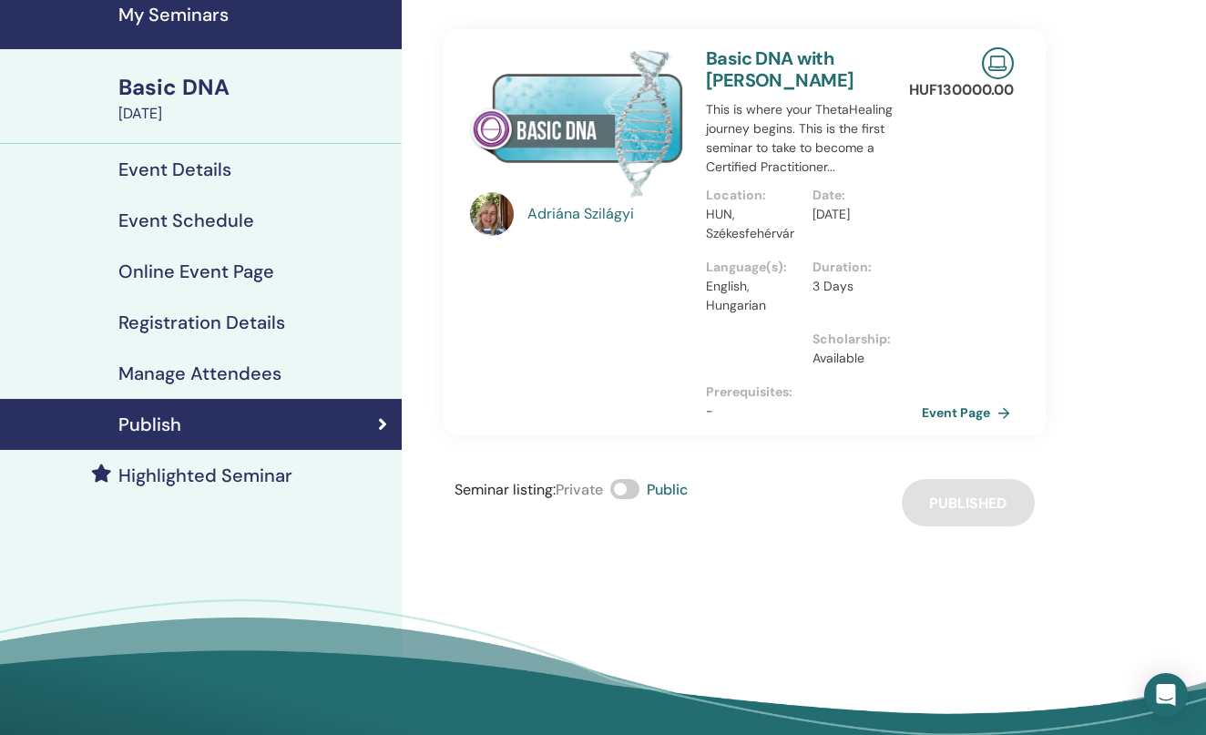
click at [980, 406] on link "Event Page" at bounding box center [970, 412] width 96 height 27
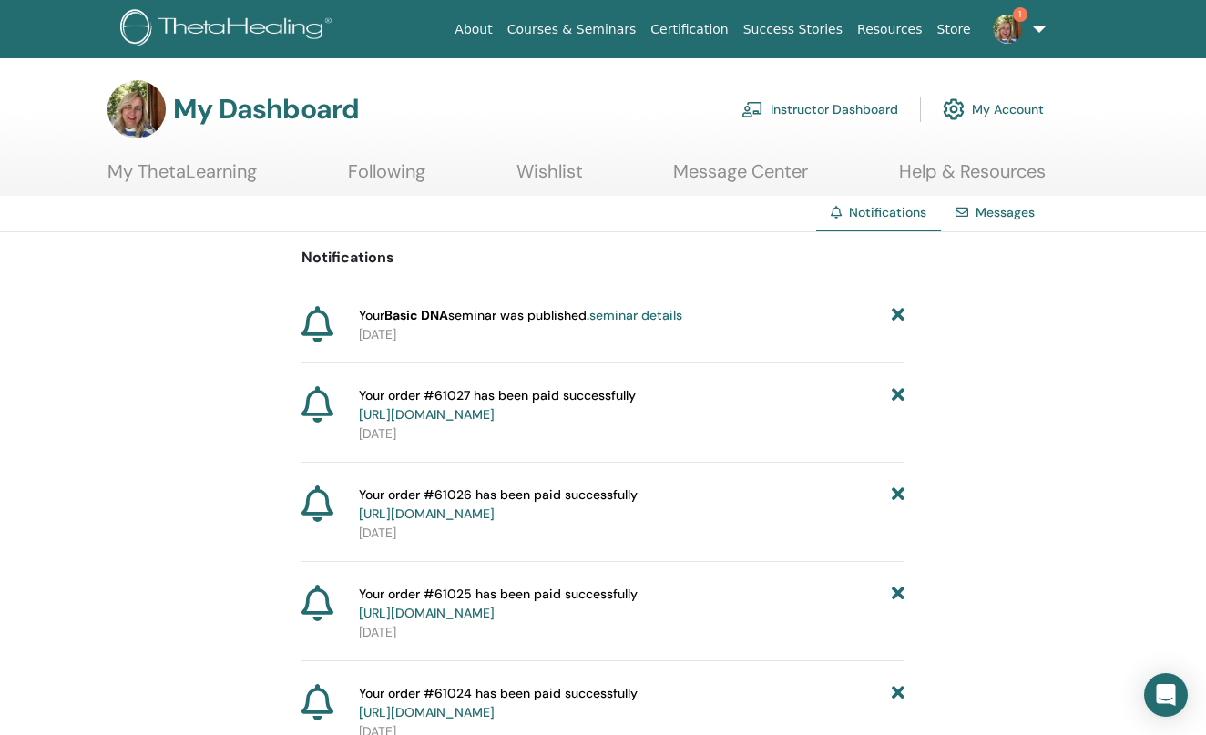
click at [811, 115] on link "Instructor Dashboard" at bounding box center [820, 109] width 157 height 40
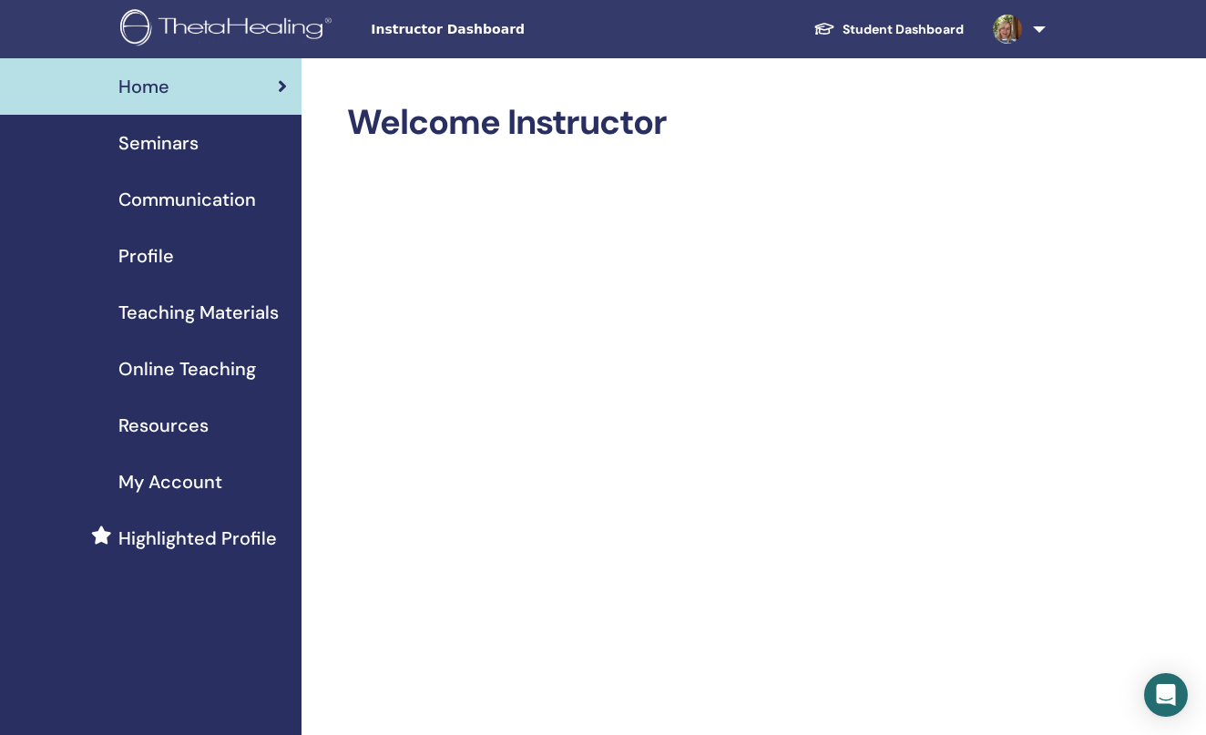
click at [157, 267] on span "Profile" at bounding box center [146, 255] width 56 height 27
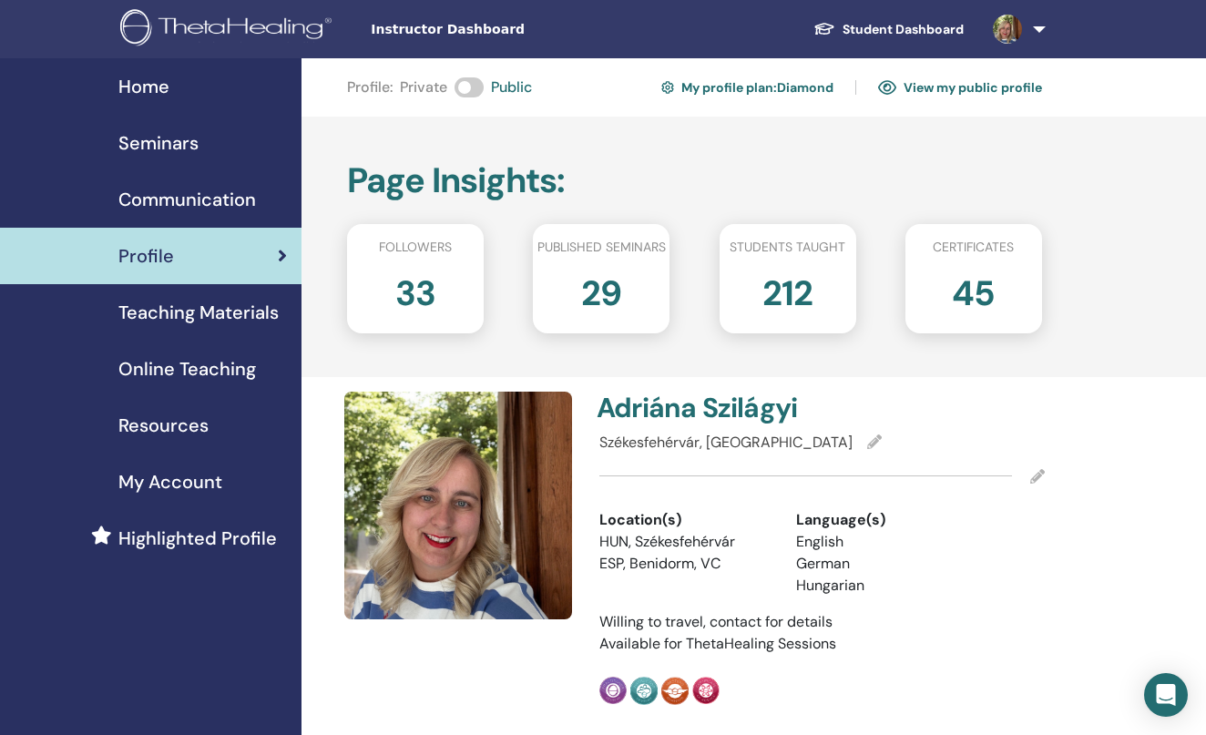
click at [763, 89] on link "My profile plan : [PERSON_NAME]" at bounding box center [747, 87] width 172 height 29
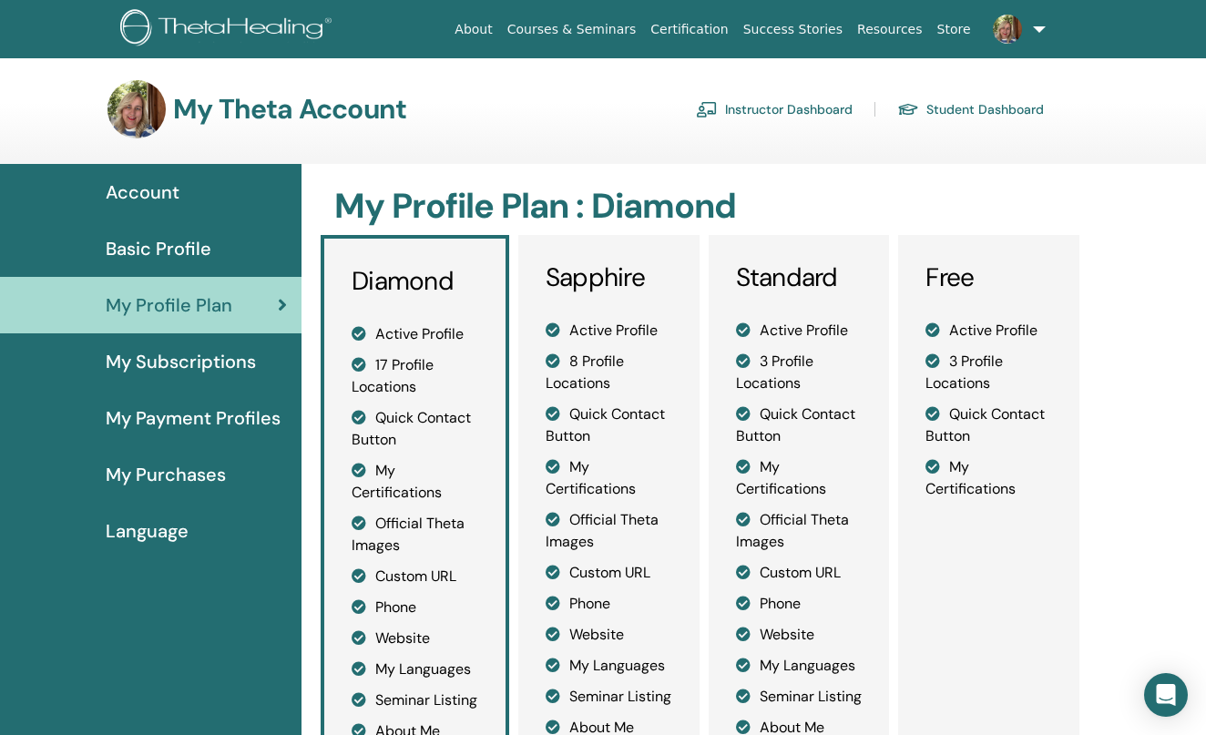
click at [217, 355] on span "My Subscriptions" at bounding box center [181, 361] width 150 height 27
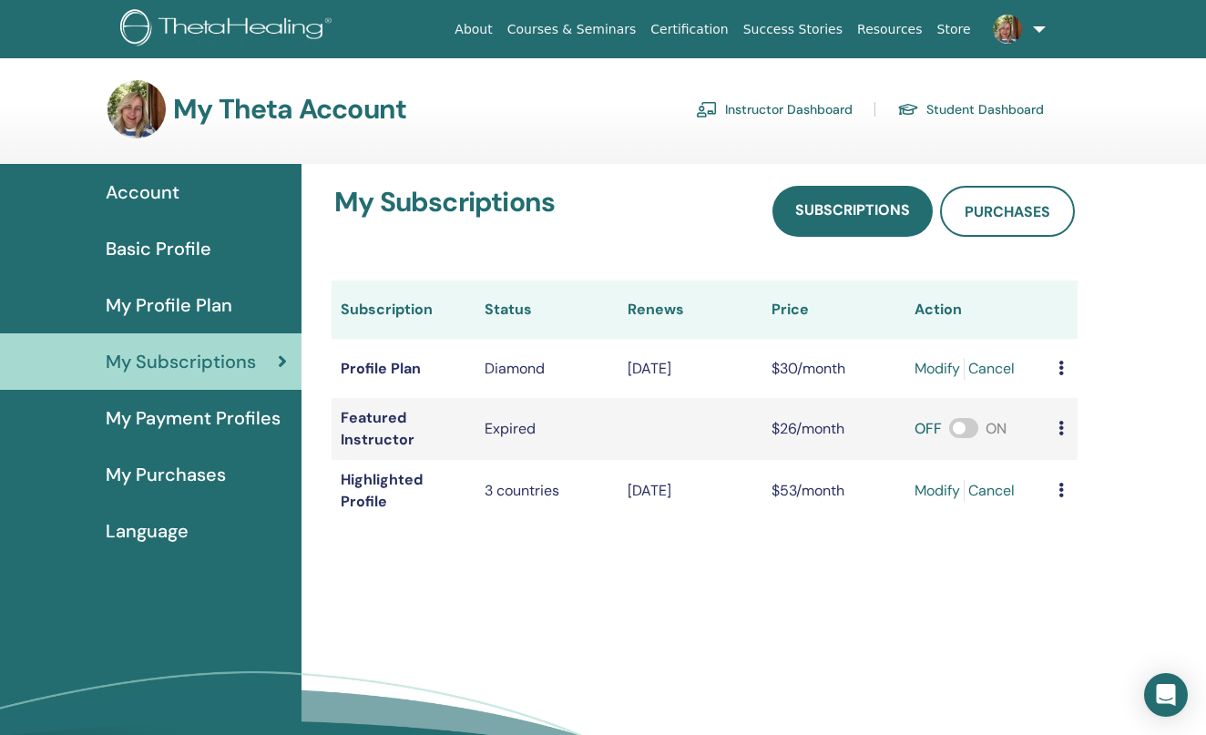
click at [237, 417] on span "My Payment Profiles" at bounding box center [193, 417] width 175 height 27
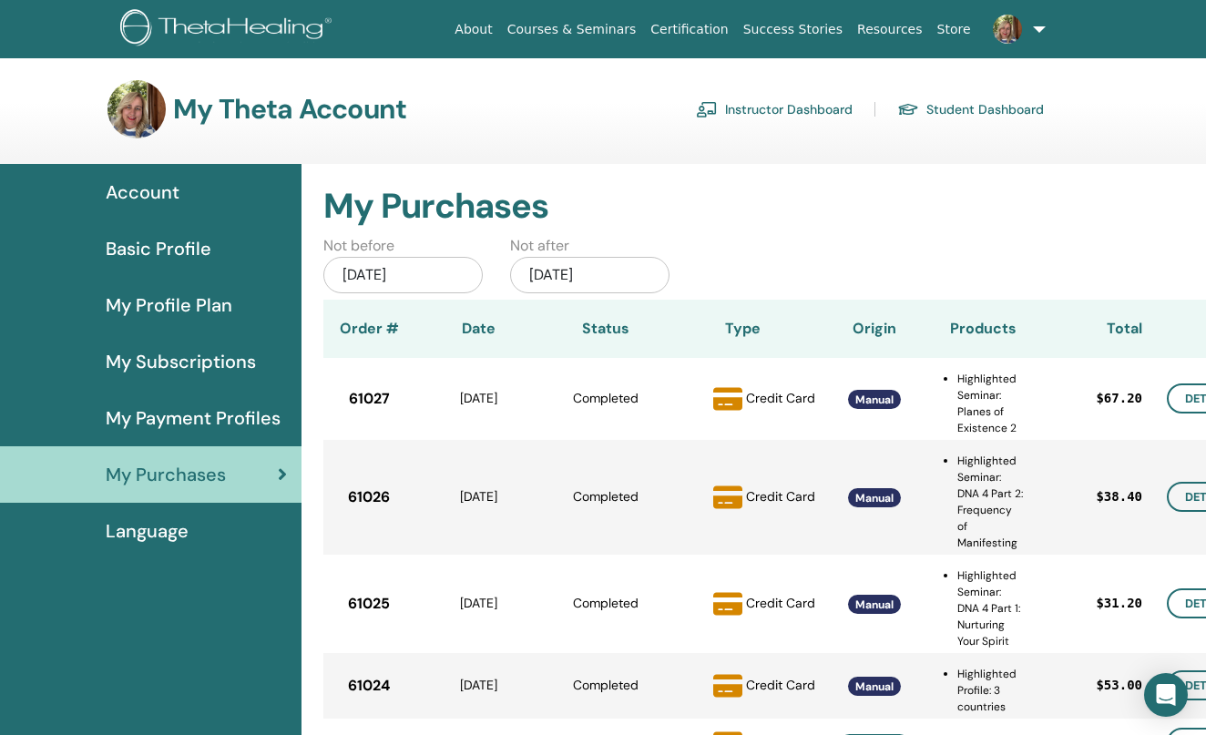
click at [517, 9] on ul "About Courses & Seminars Certification Success Stories Resources Store AS [PERS…" at bounding box center [750, 29] width 715 height 58
click at [496, 30] on link "About" at bounding box center [473, 30] width 52 height 34
